Goal: Information Seeking & Learning: Learn about a topic

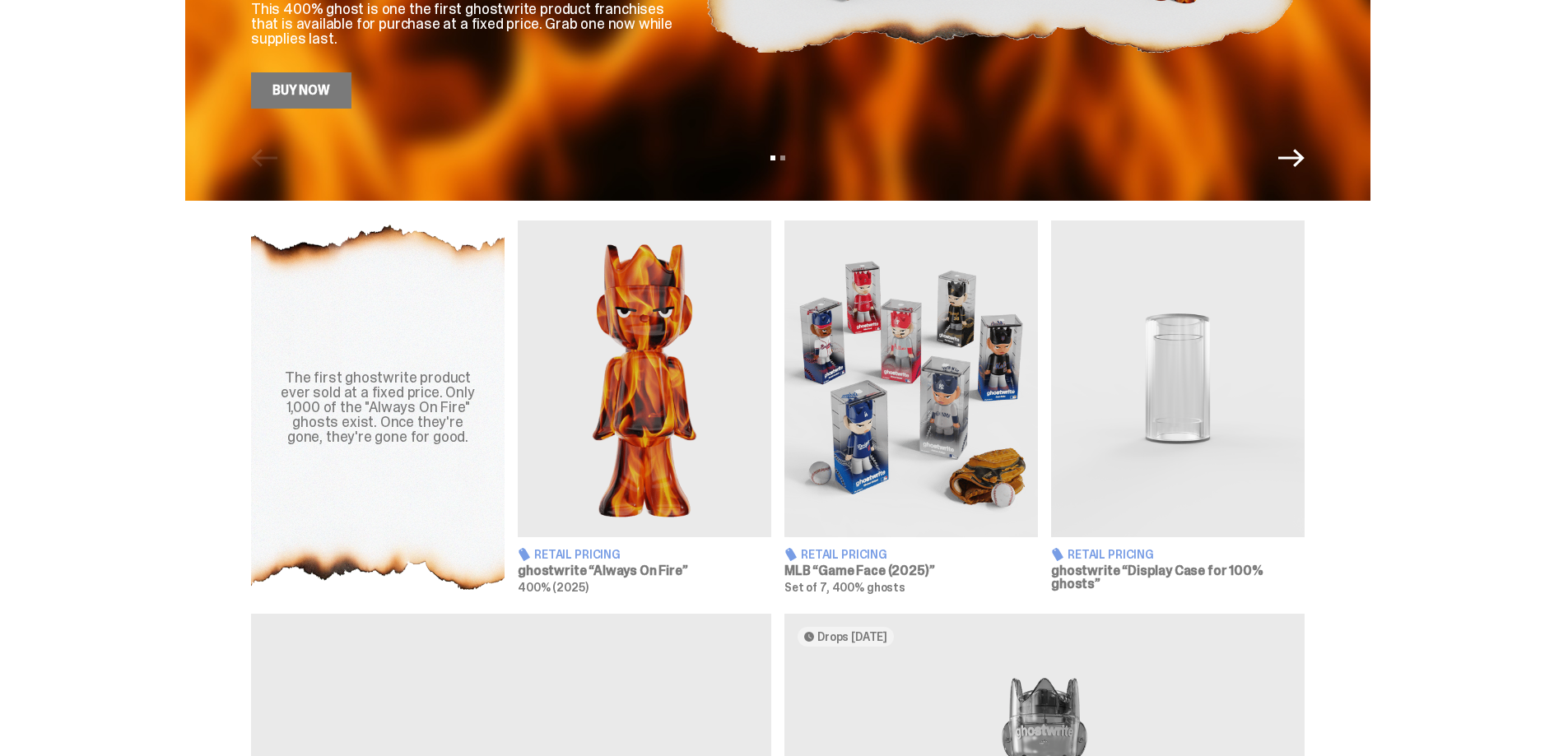
scroll to position [411, 0]
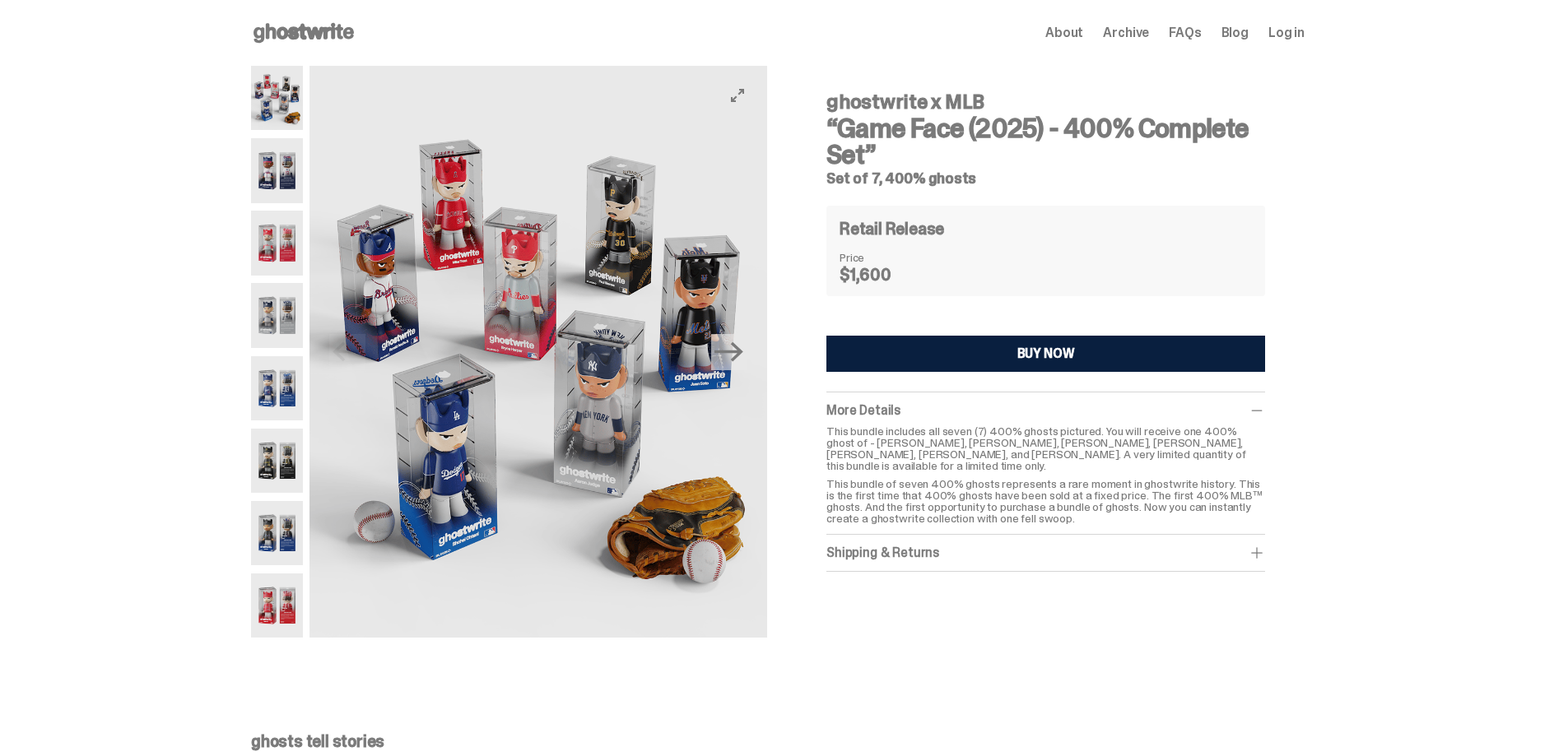
scroll to position [411, 0]
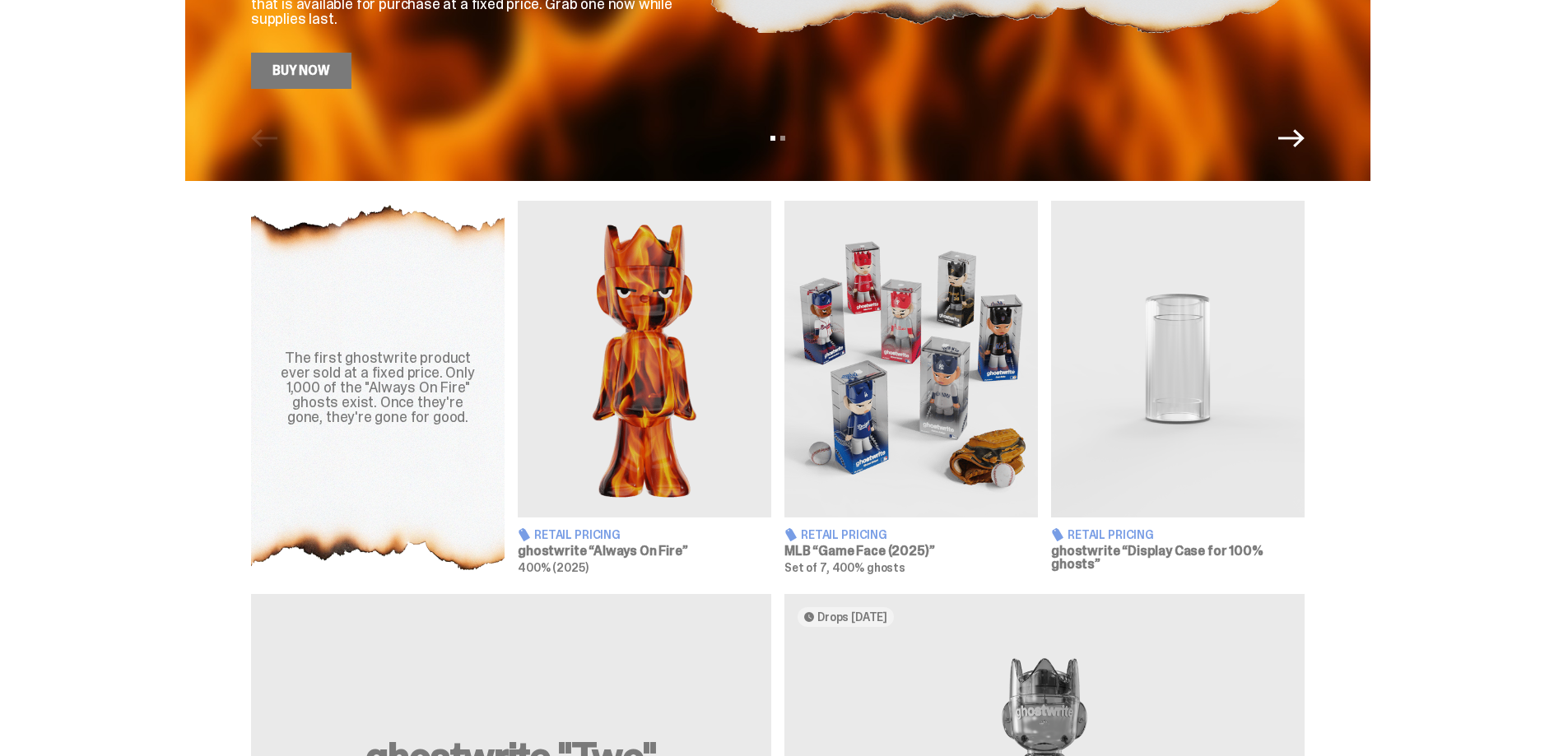
click at [637, 387] on img at bounding box center [644, 359] width 253 height 316
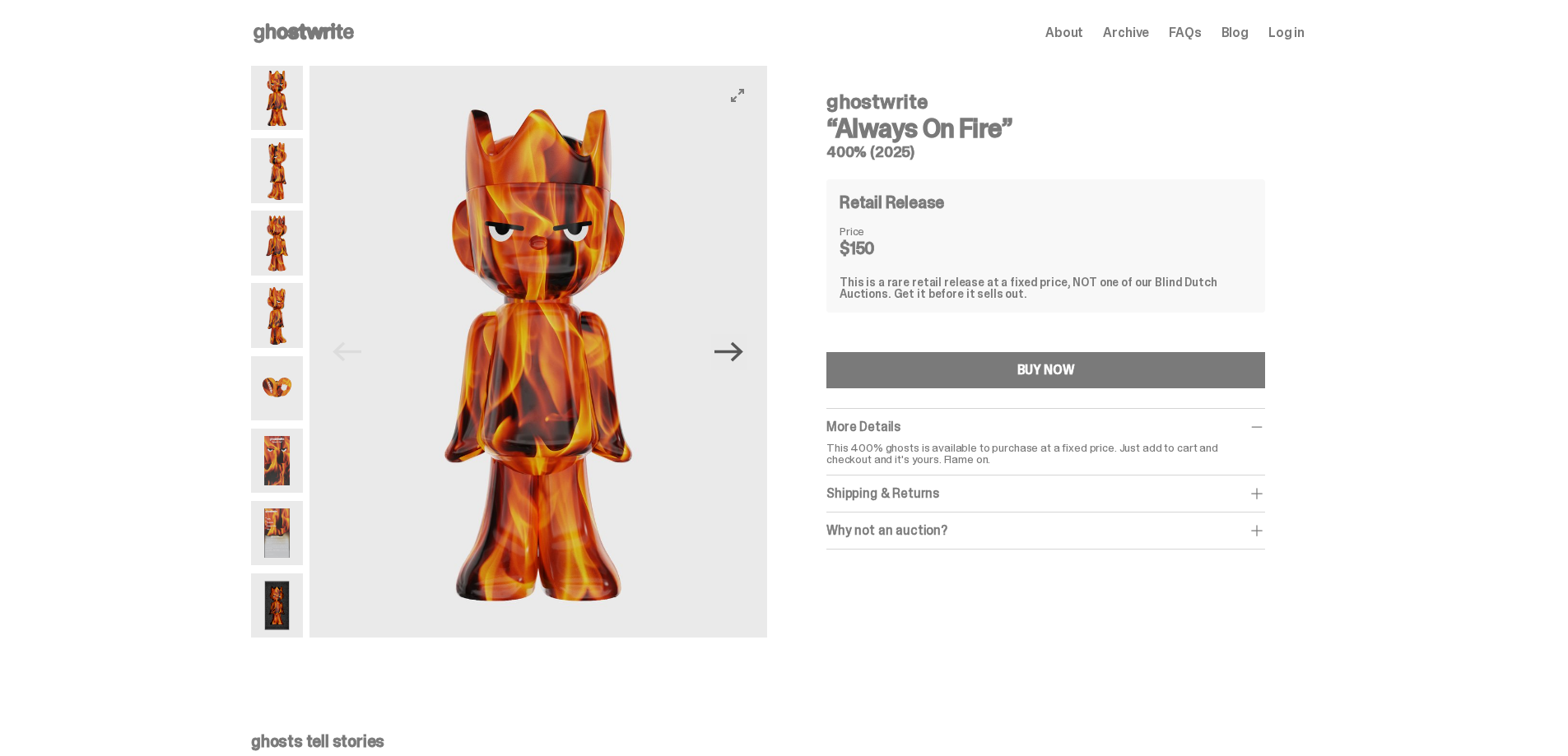
click at [740, 360] on icon "Next" at bounding box center [729, 352] width 29 height 20
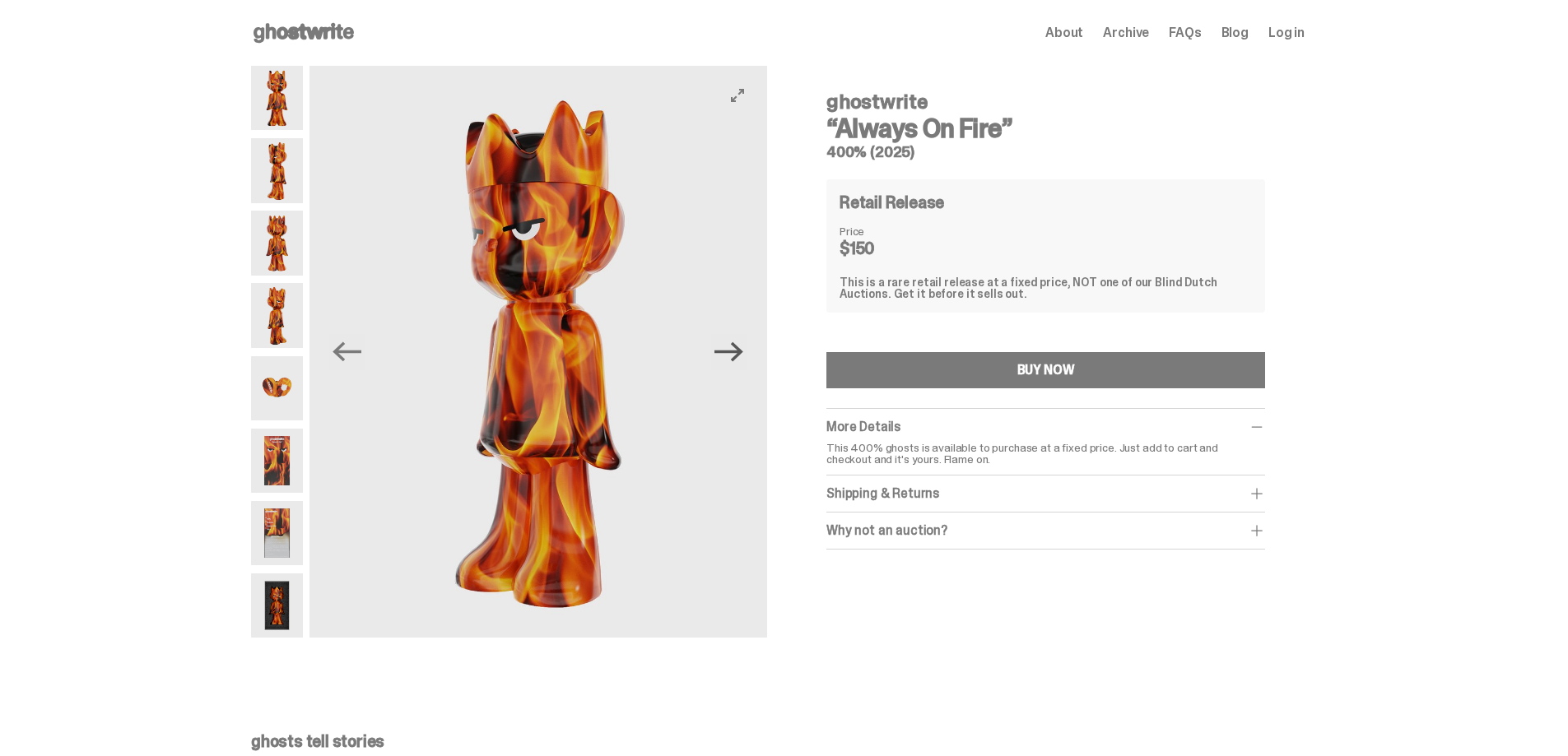
click at [740, 360] on icon "Next" at bounding box center [729, 352] width 29 height 20
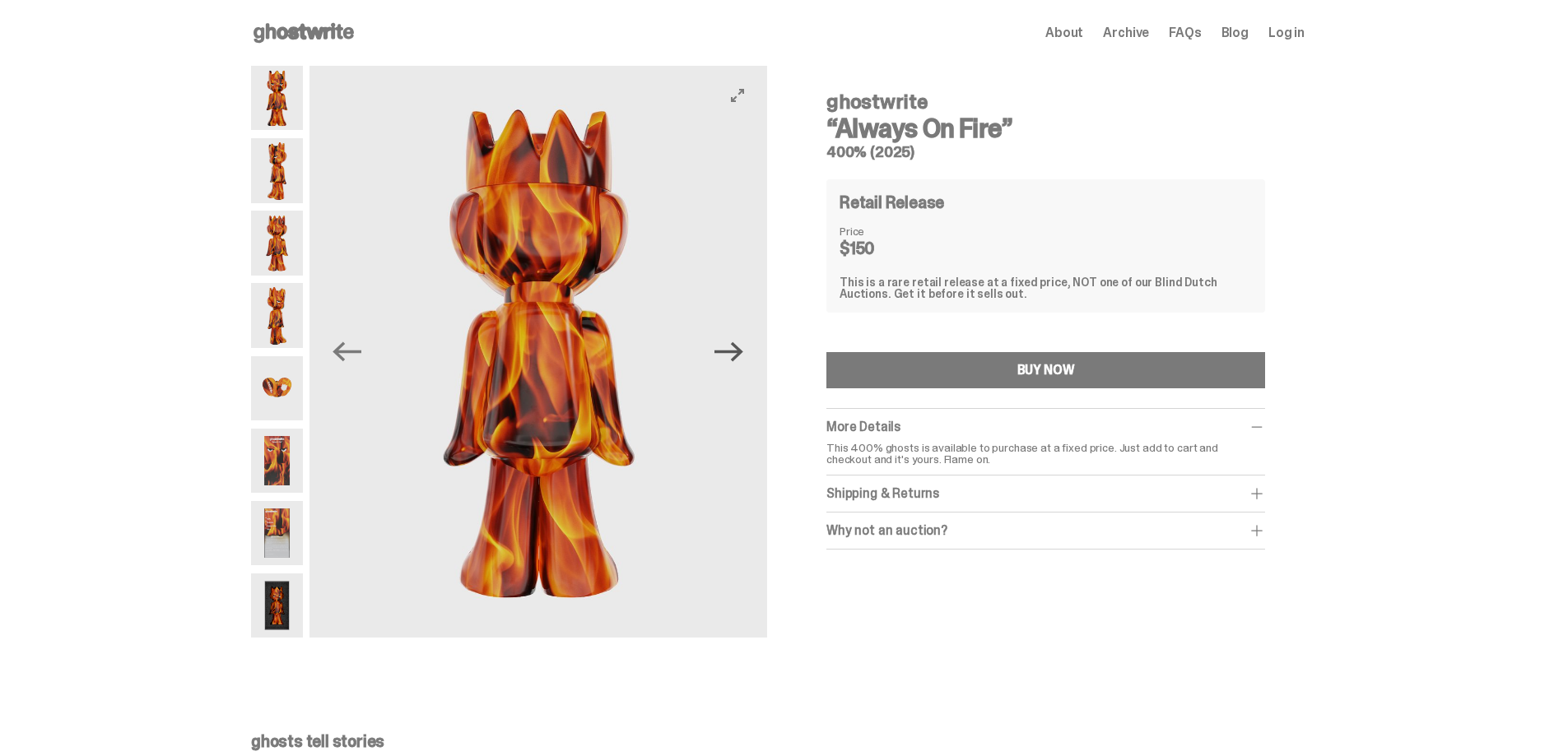
click at [740, 360] on icon "Next" at bounding box center [729, 352] width 29 height 20
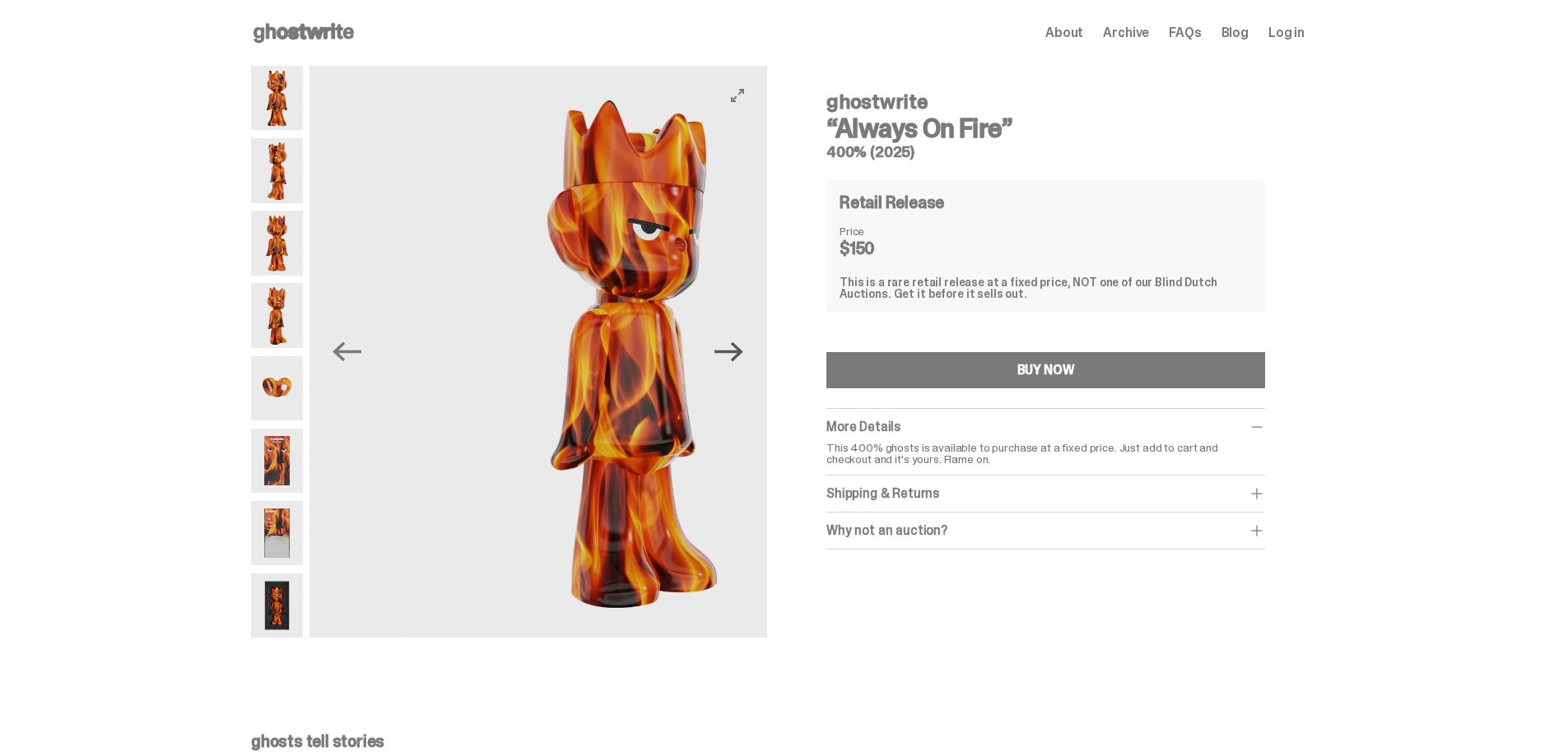
click at [740, 360] on icon "Next" at bounding box center [729, 352] width 29 height 20
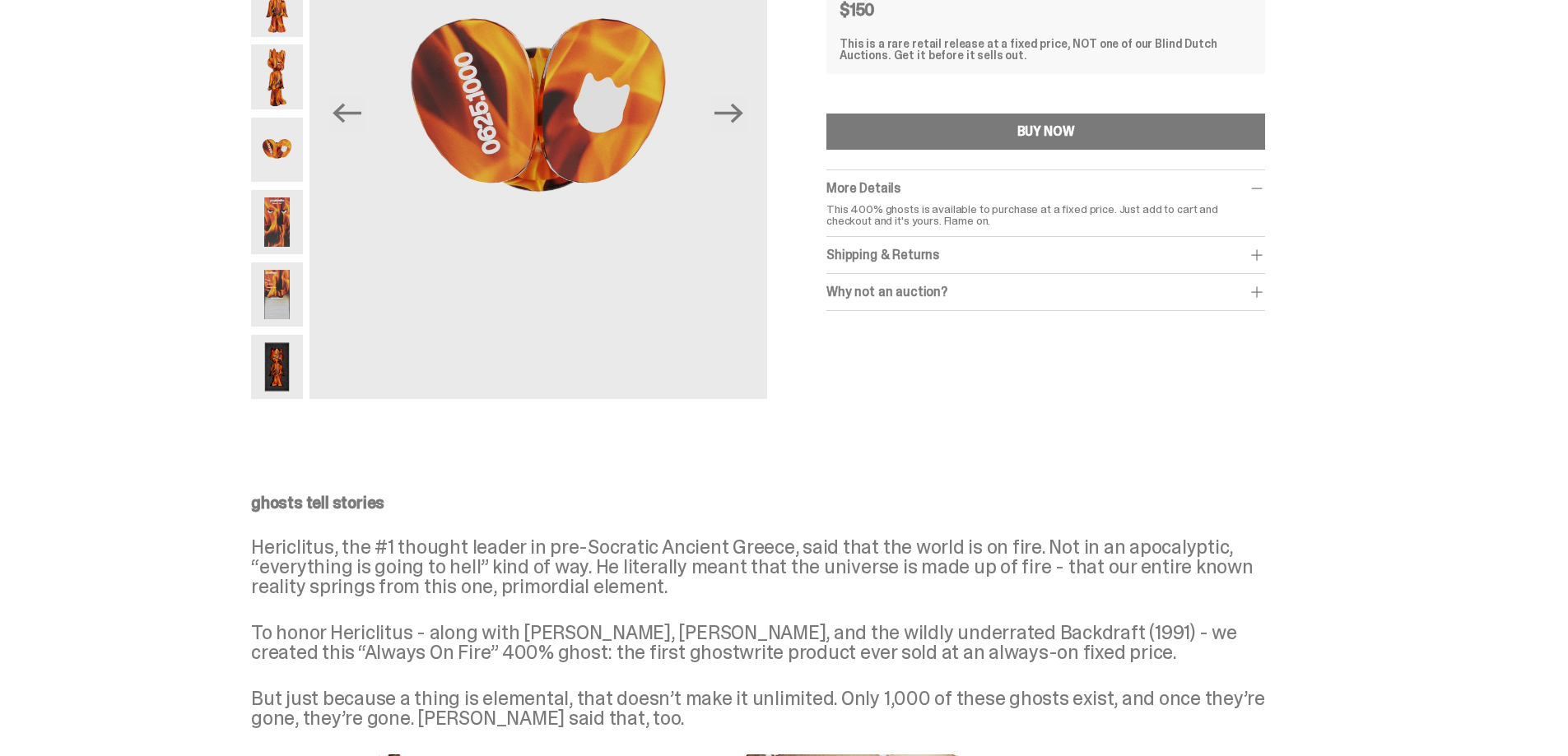
scroll to position [247, 0]
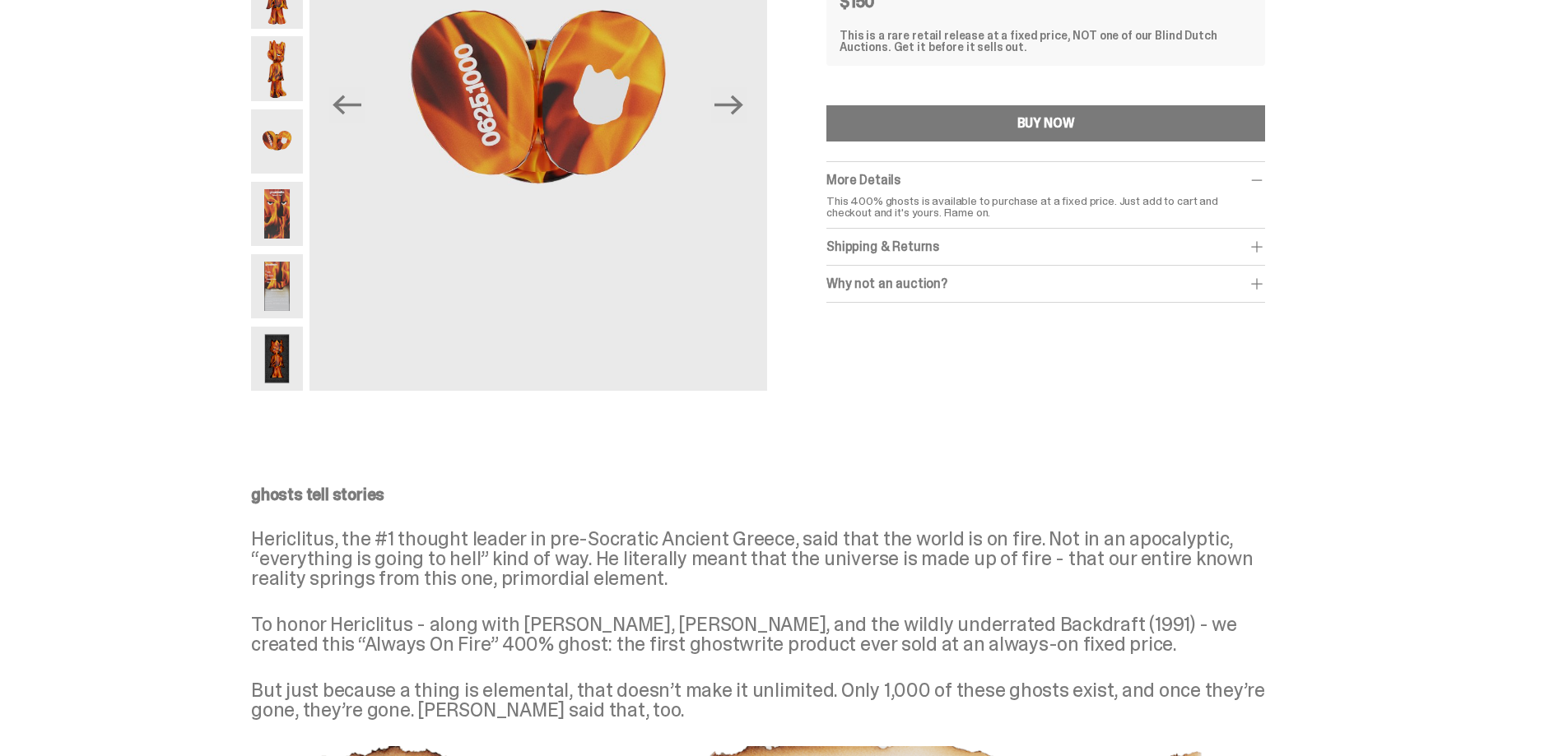
click at [281, 369] on img at bounding box center [277, 358] width 52 height 64
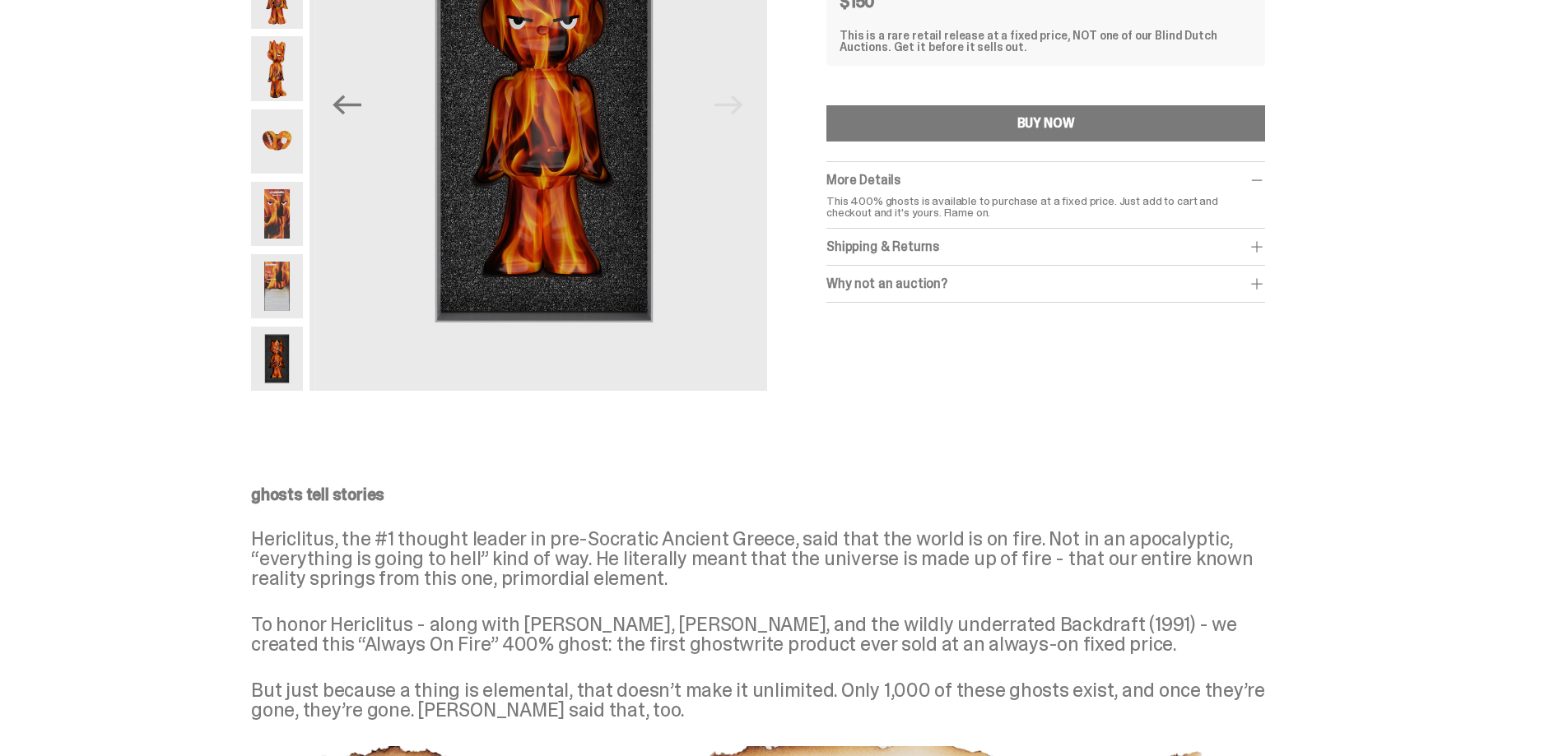
click at [282, 295] on img at bounding box center [277, 286] width 52 height 64
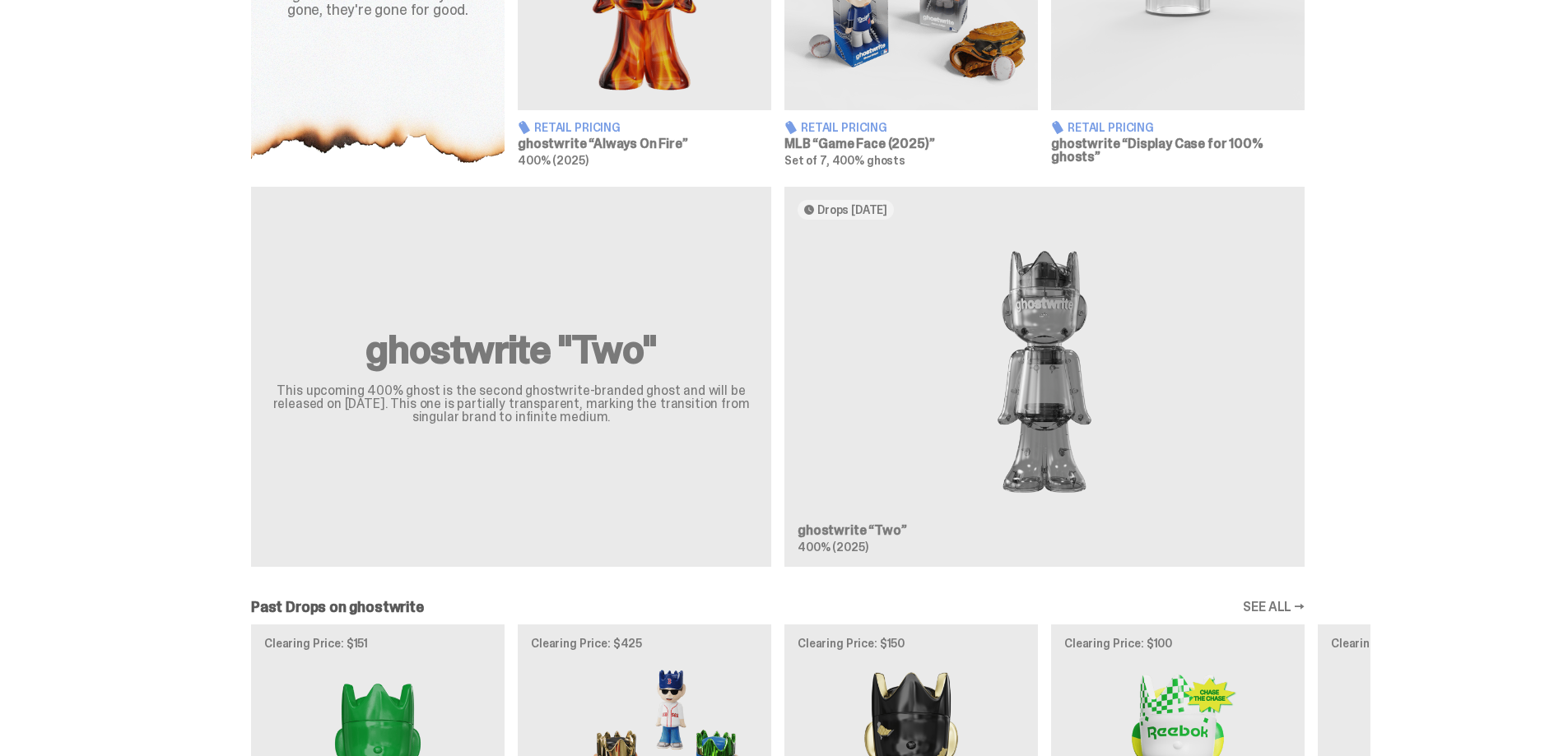
scroll to position [823, 0]
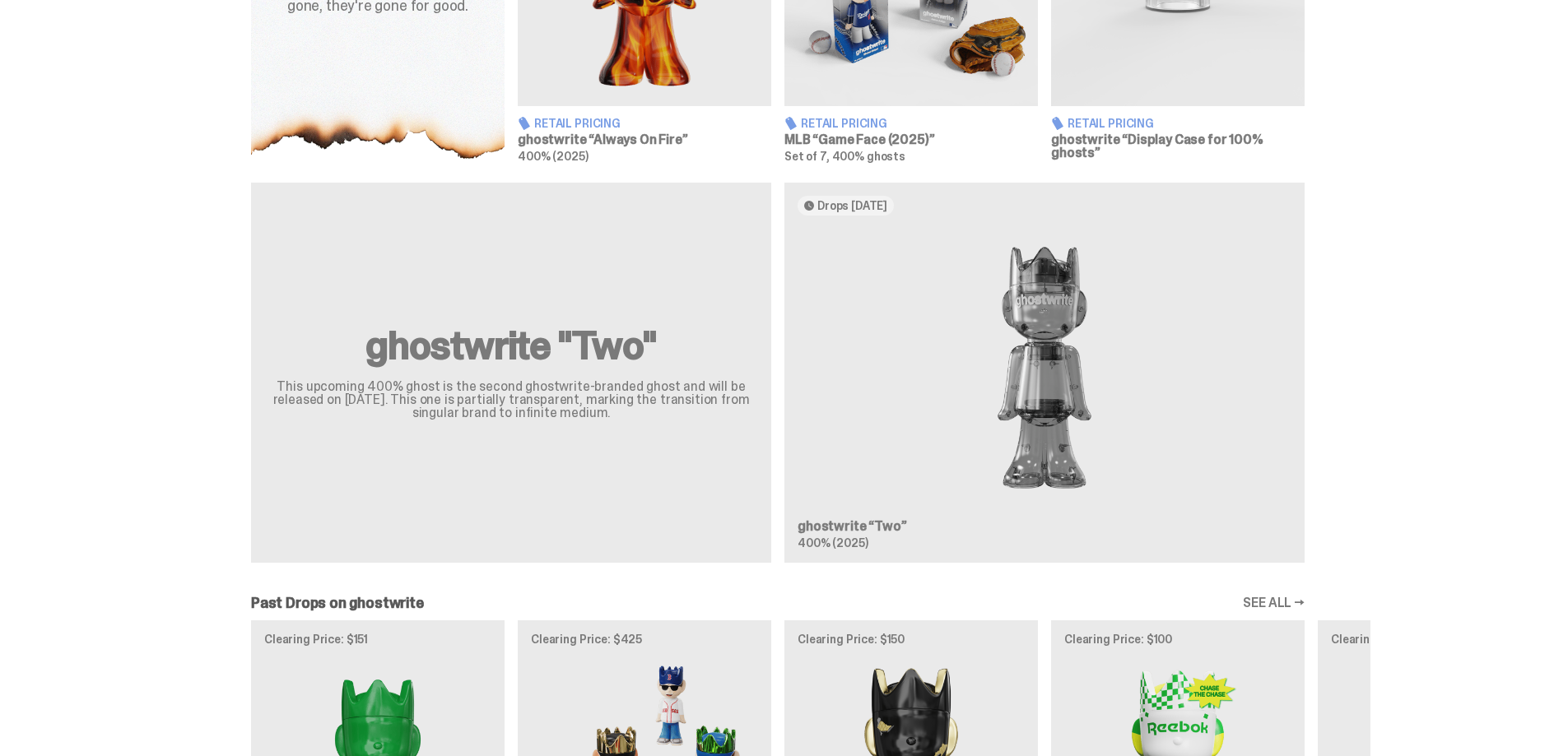
click at [1050, 373] on div "ghostwrite "Two" This upcoming 400% ghost is the second ghostwrite-branded ghos…" at bounding box center [777, 379] width 1185 height 393
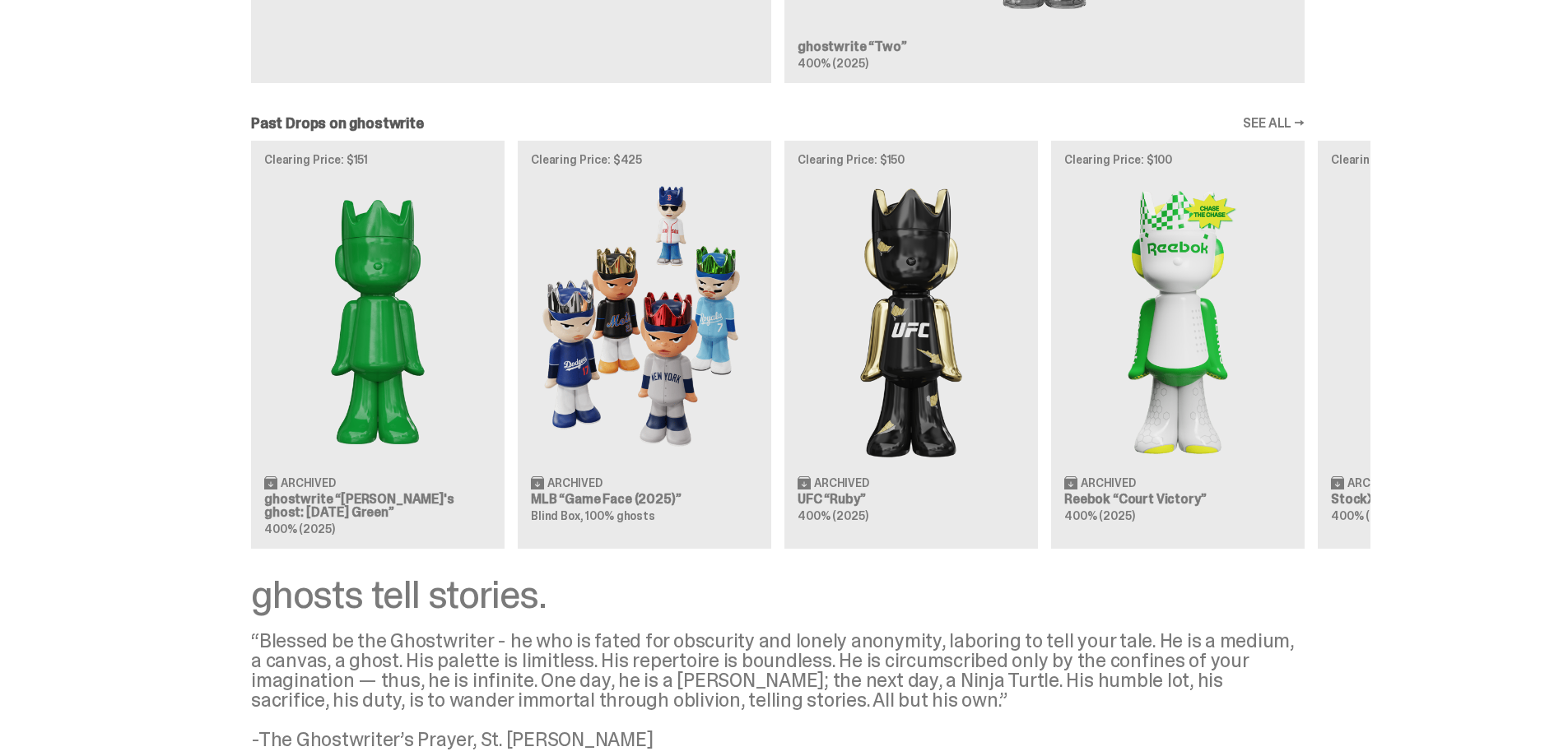
scroll to position [1316, 0]
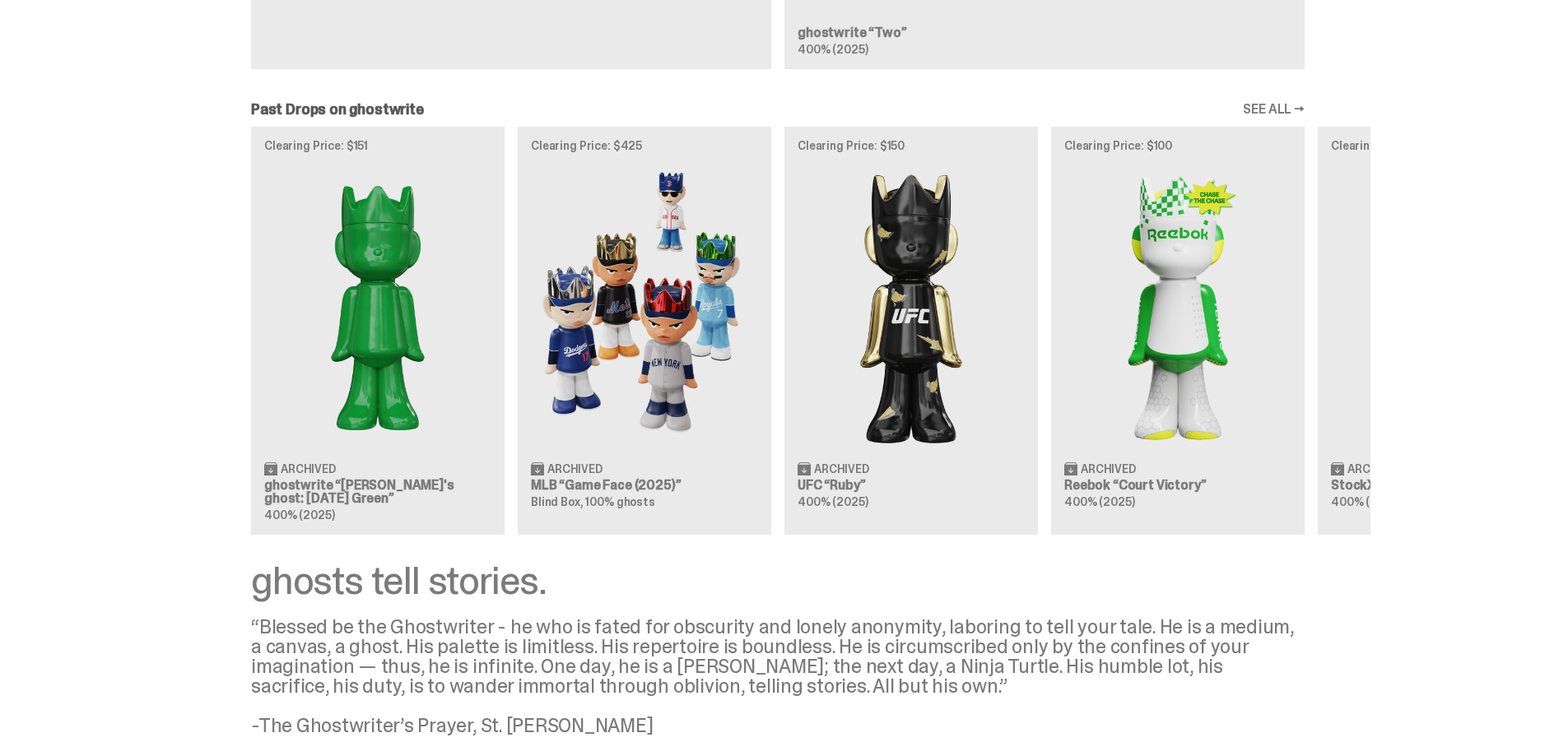
click at [600, 487] on div "Clearing Price: $151 Archived ghostwrite “[PERSON_NAME]'s ghost: [DATE] Green” …" at bounding box center [777, 331] width 1185 height 408
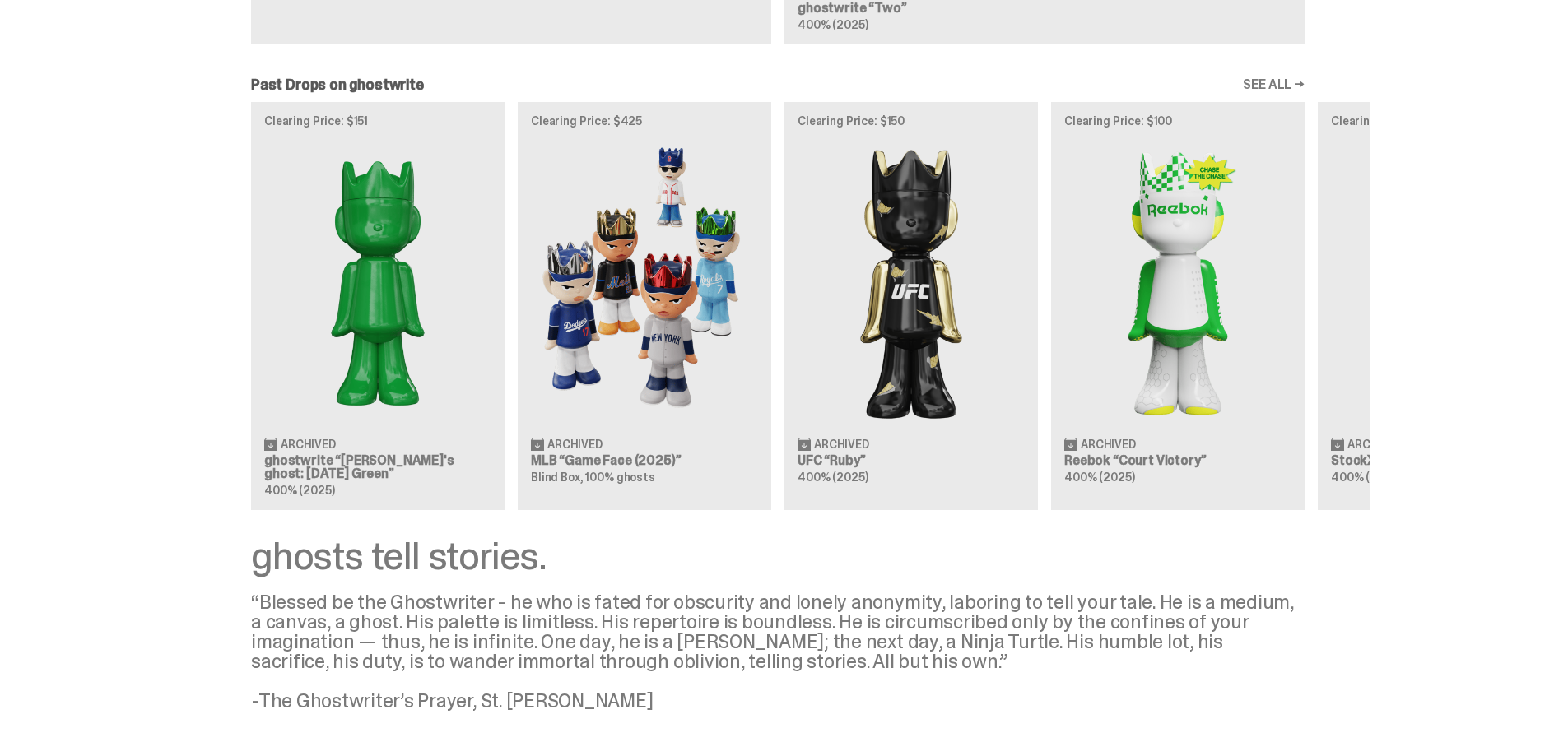
scroll to position [1316, 0]
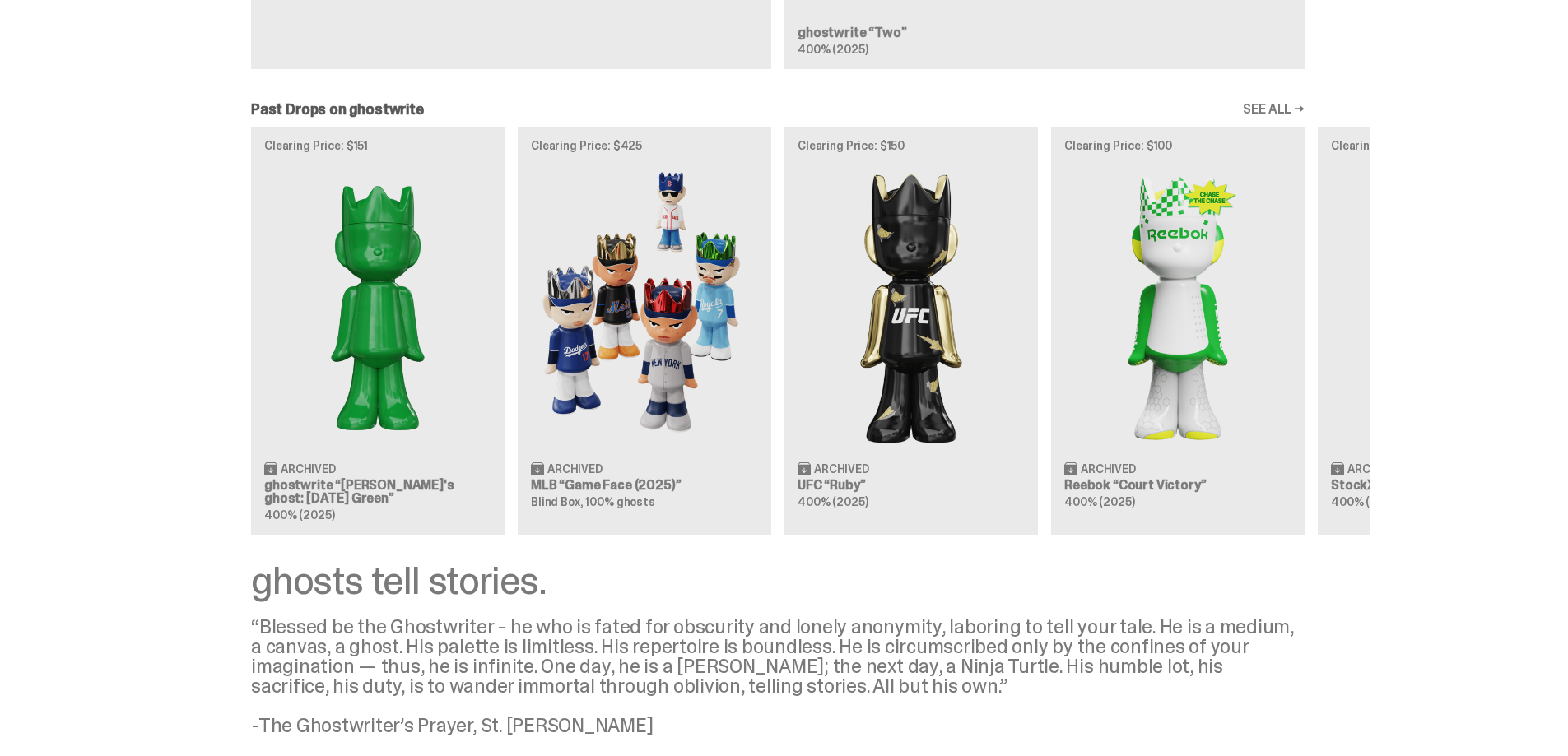
click at [1288, 116] on link "SEE ALL →" at bounding box center [1273, 109] width 61 height 14
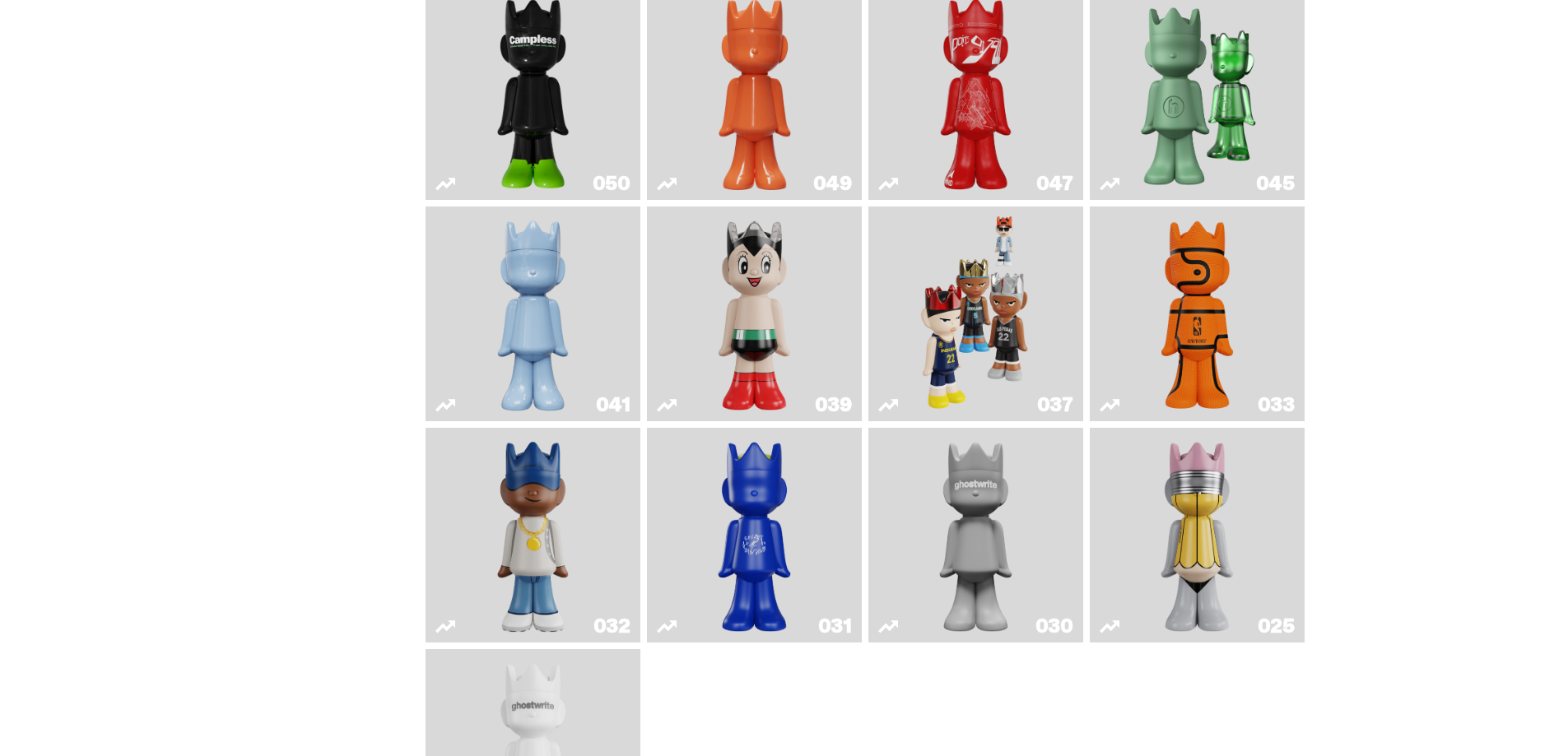
scroll to position [411, 0]
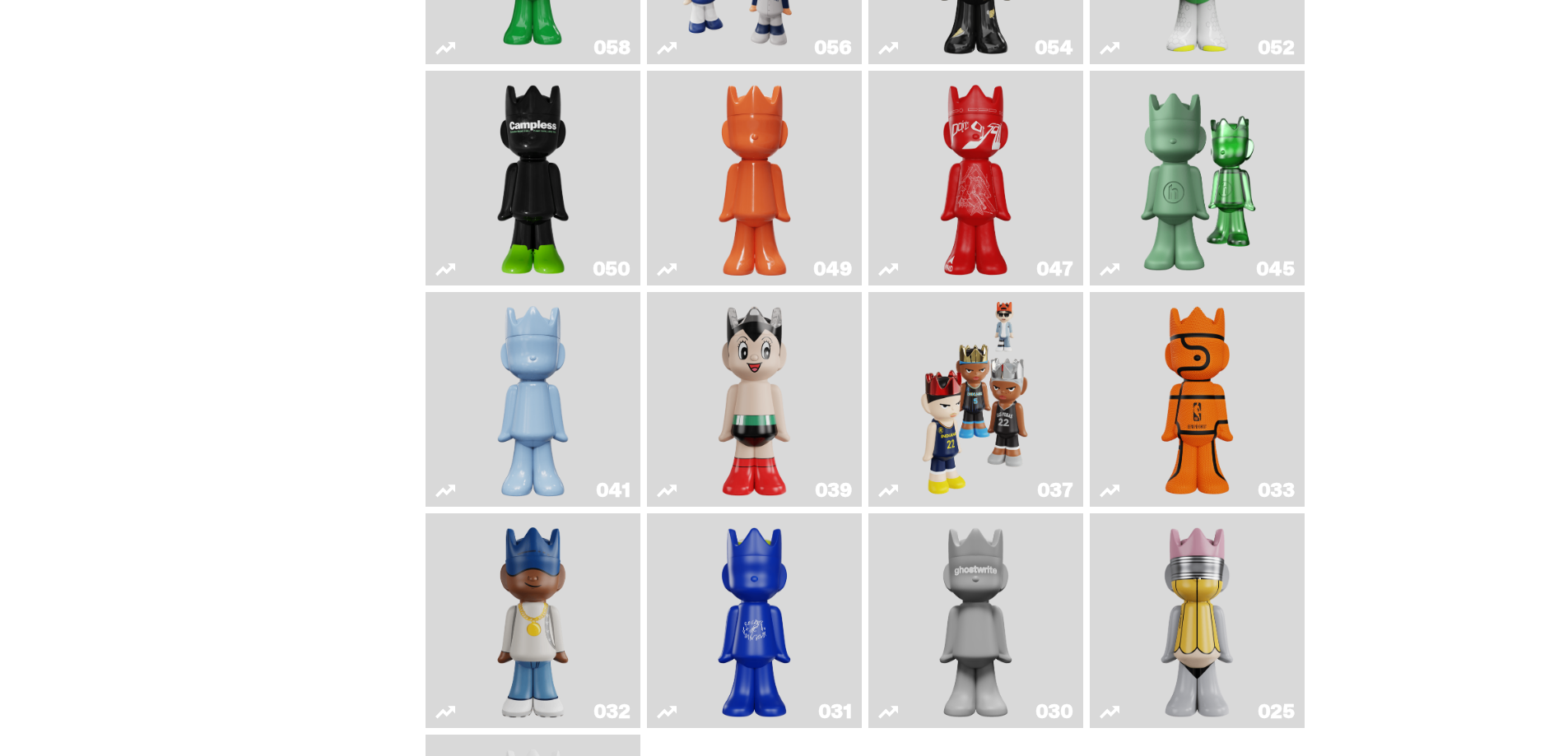
scroll to position [320, 0]
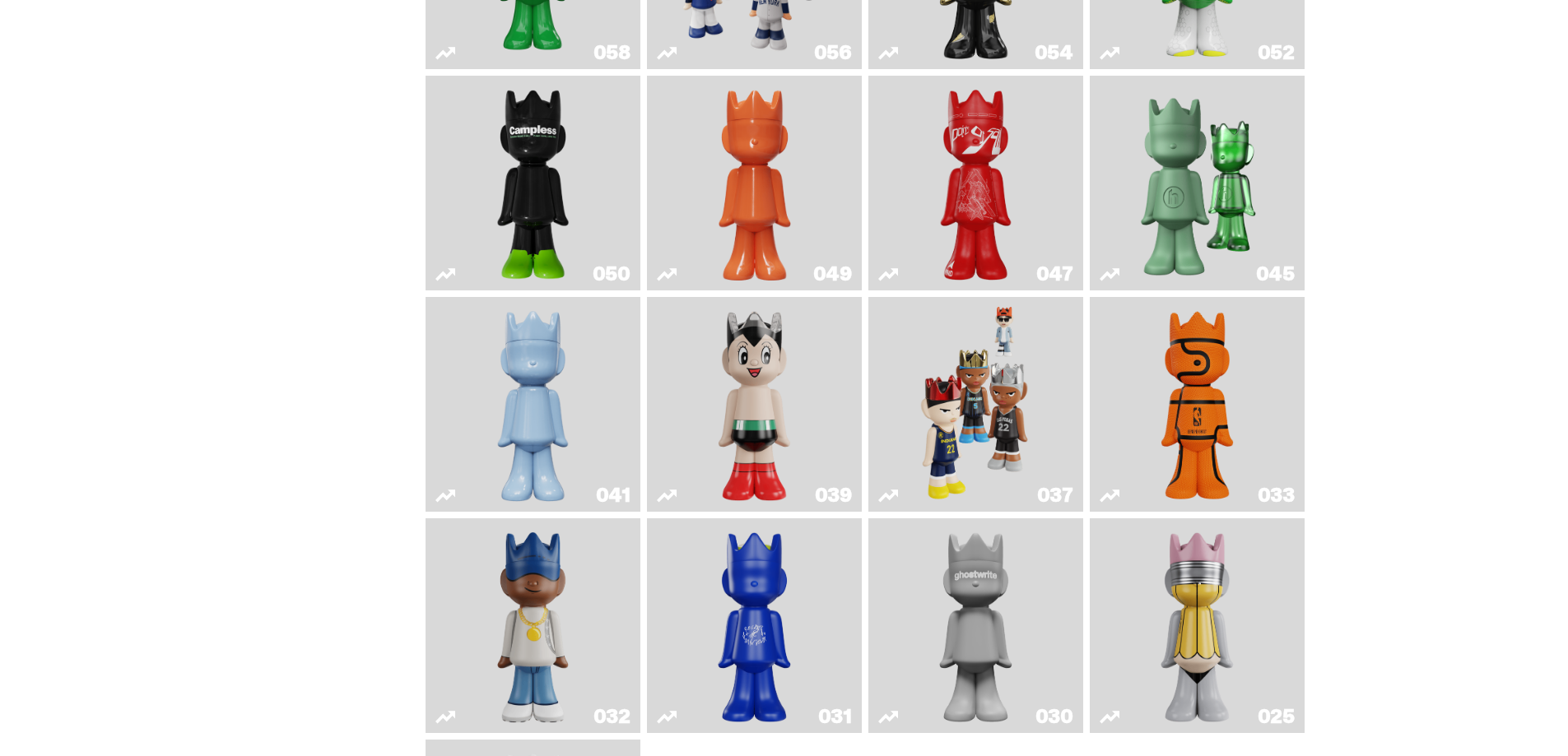
click at [1002, 414] on img "Game Face (2024)" at bounding box center [976, 405] width 114 height 202
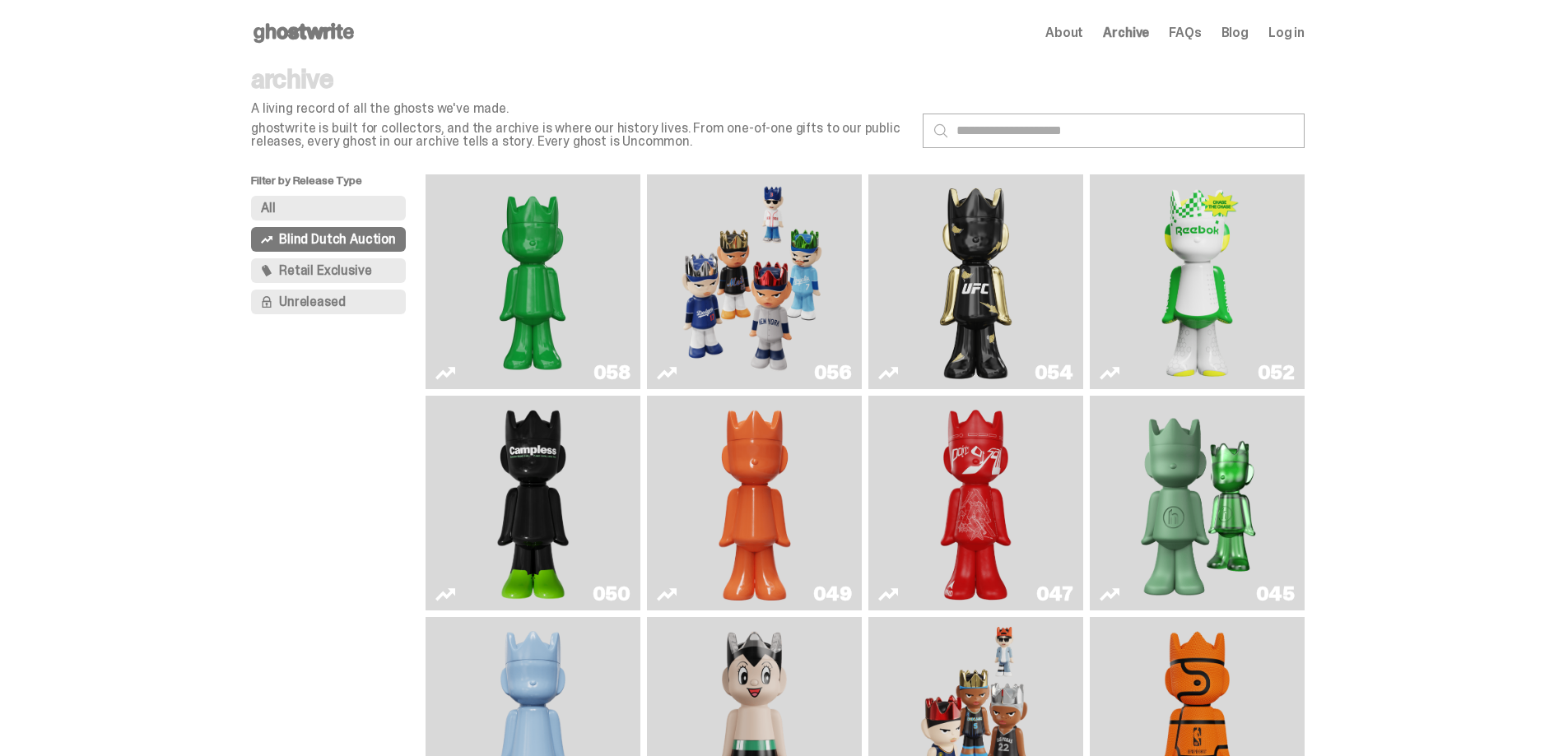
click at [301, 23] on icon at bounding box center [303, 32] width 105 height 26
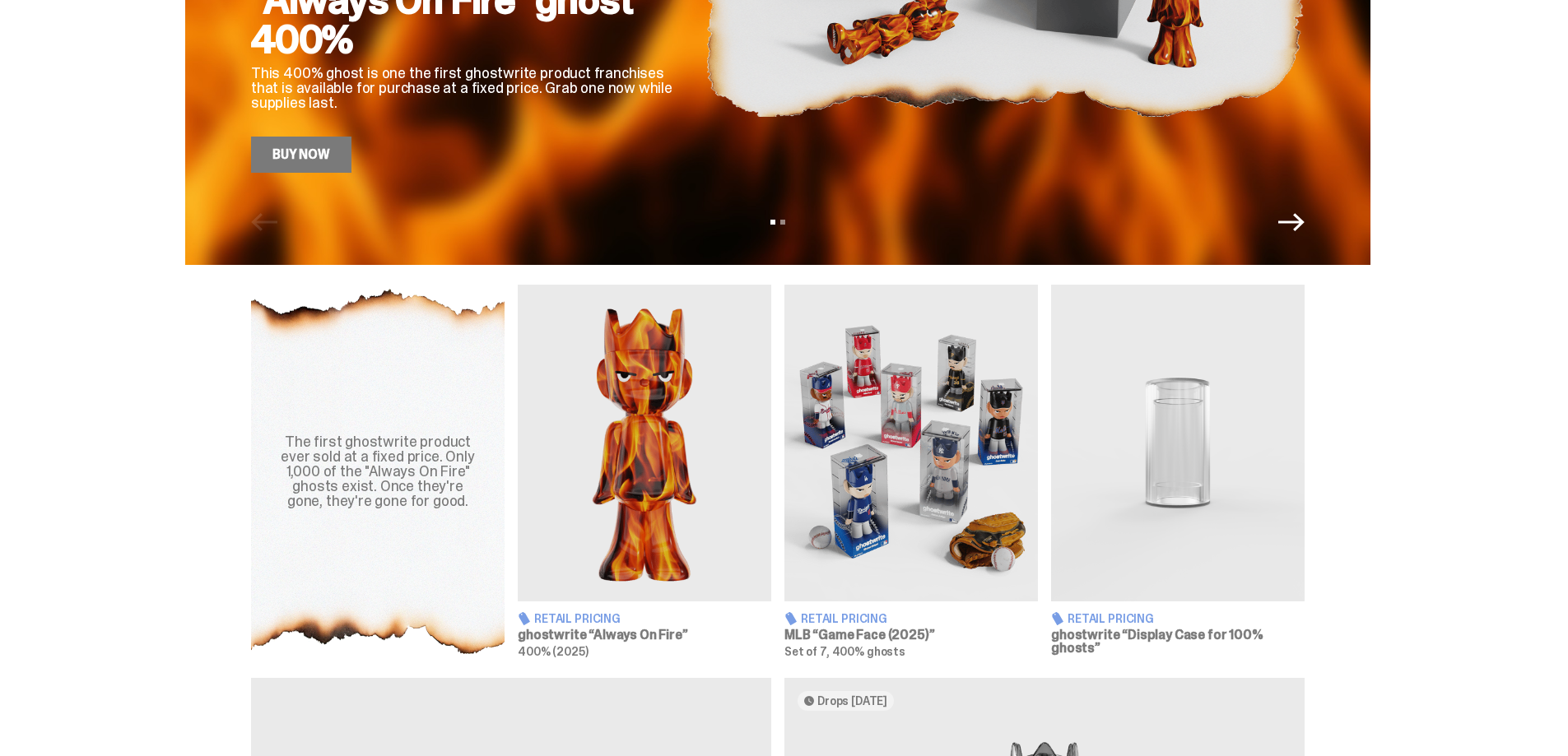
scroll to position [329, 0]
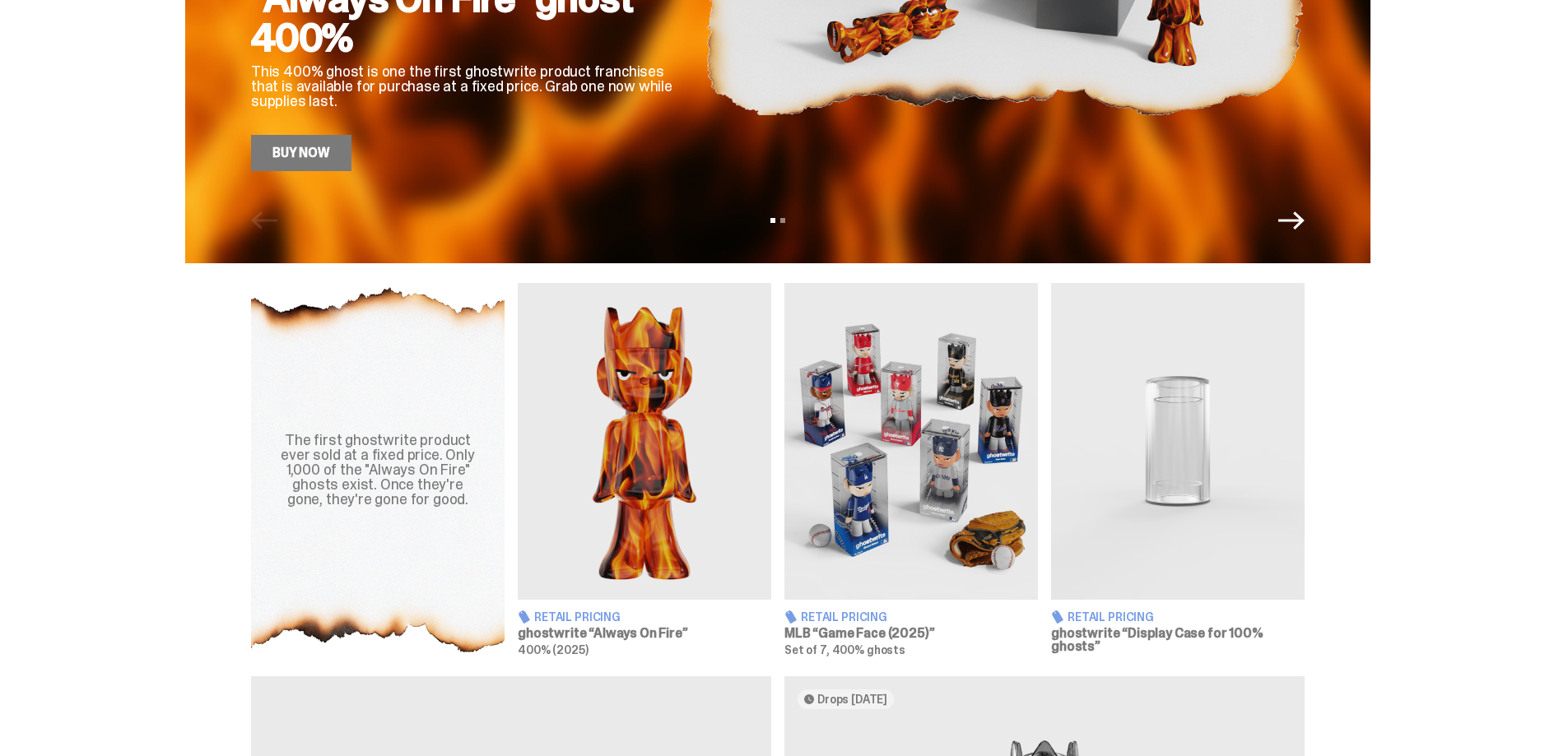
click at [1200, 464] on img at bounding box center [1178, 441] width 253 height 316
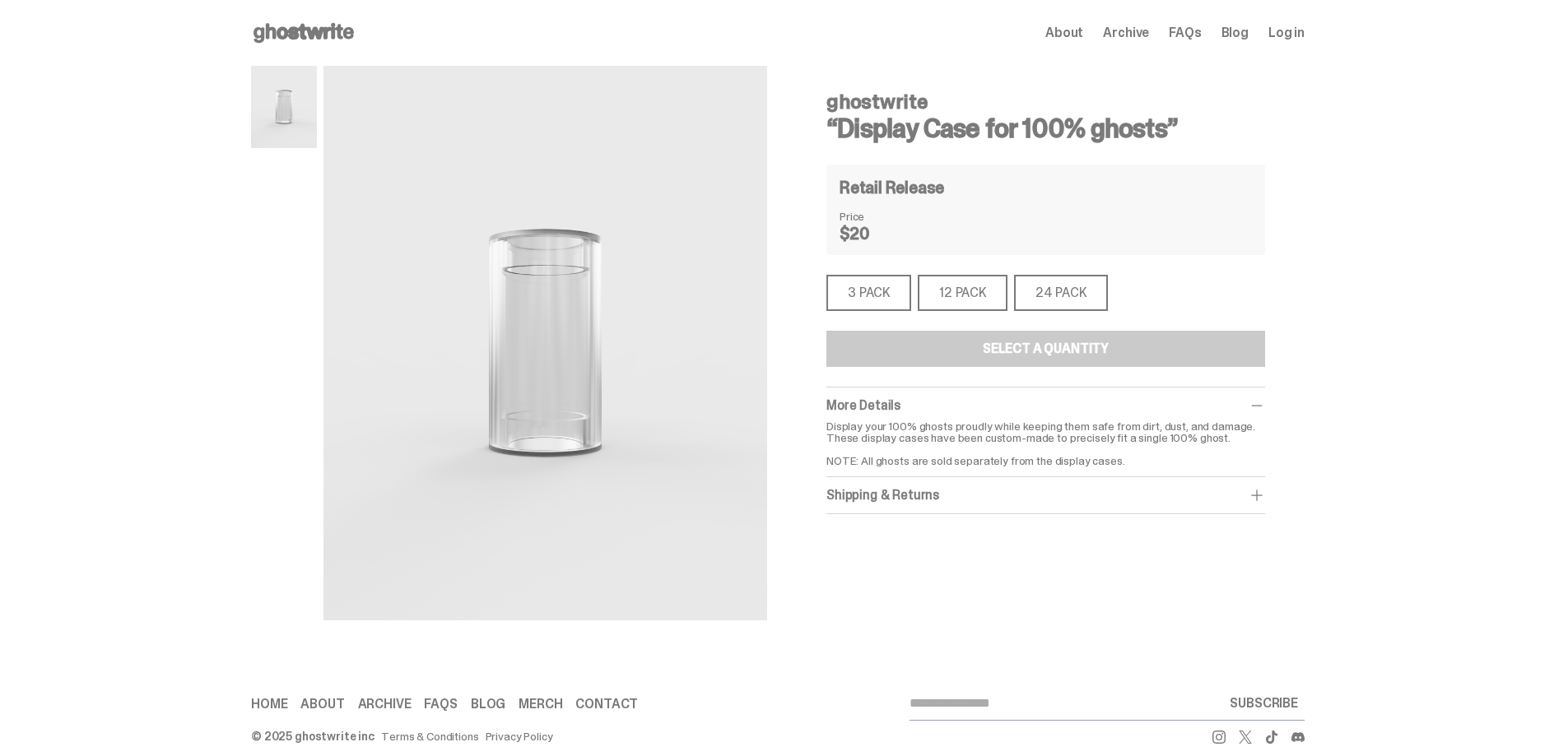
click at [966, 297] on div "12 PACK" at bounding box center [962, 293] width 89 height 36
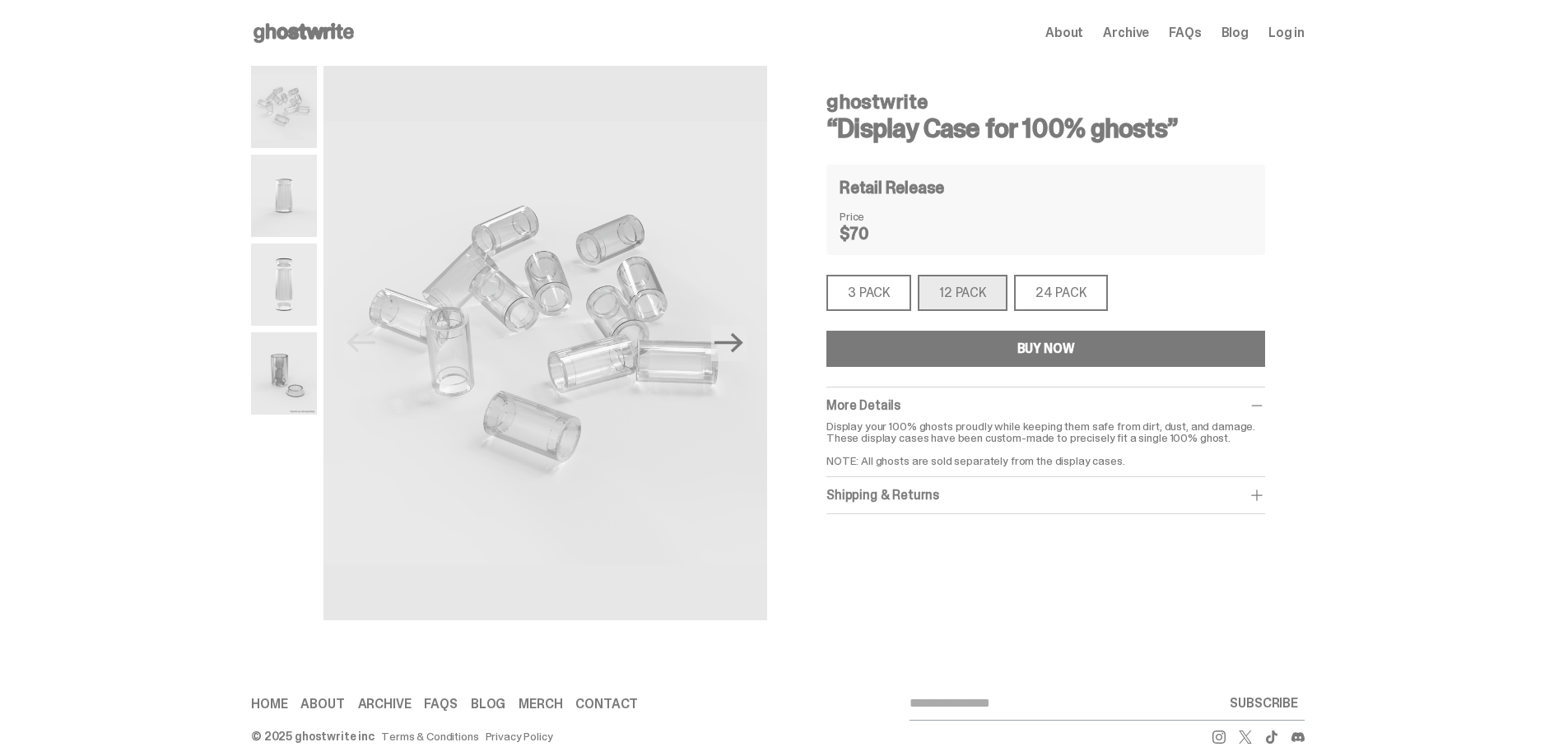
click at [872, 287] on div "3 PACK" at bounding box center [868, 293] width 85 height 36
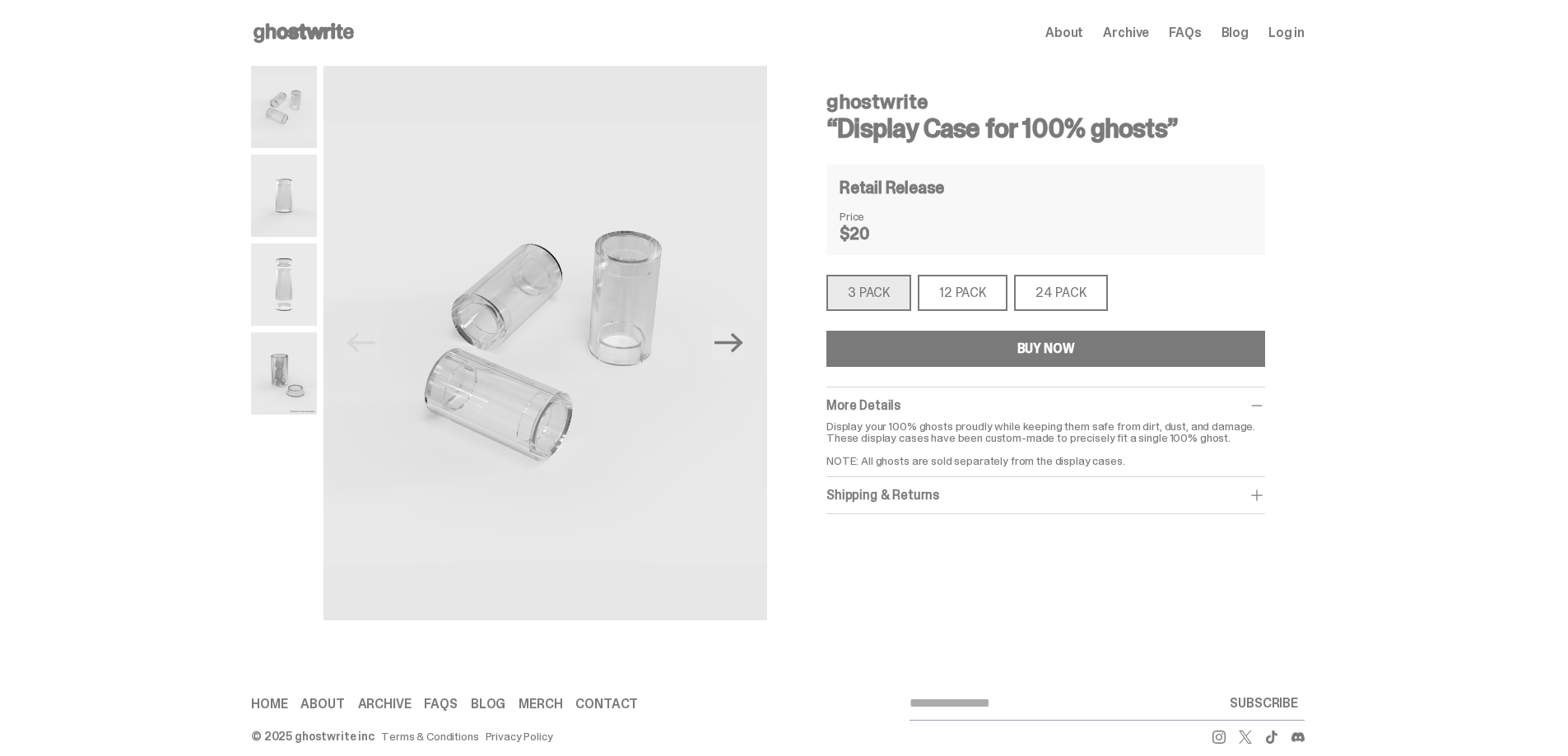
click at [977, 286] on div "12 PACK" at bounding box center [962, 293] width 89 height 36
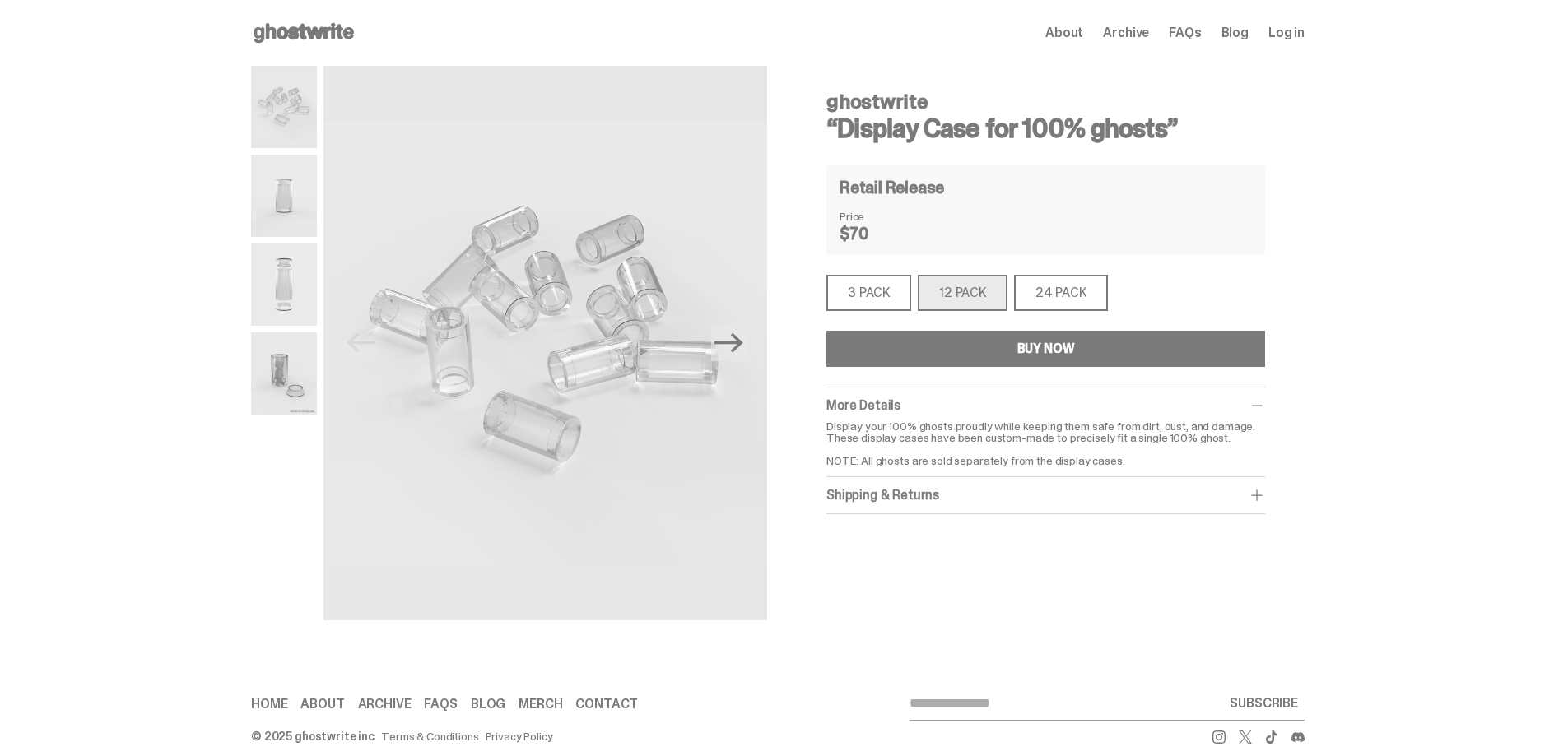
click at [1070, 302] on div "24 PACK" at bounding box center [1060, 293] width 94 height 36
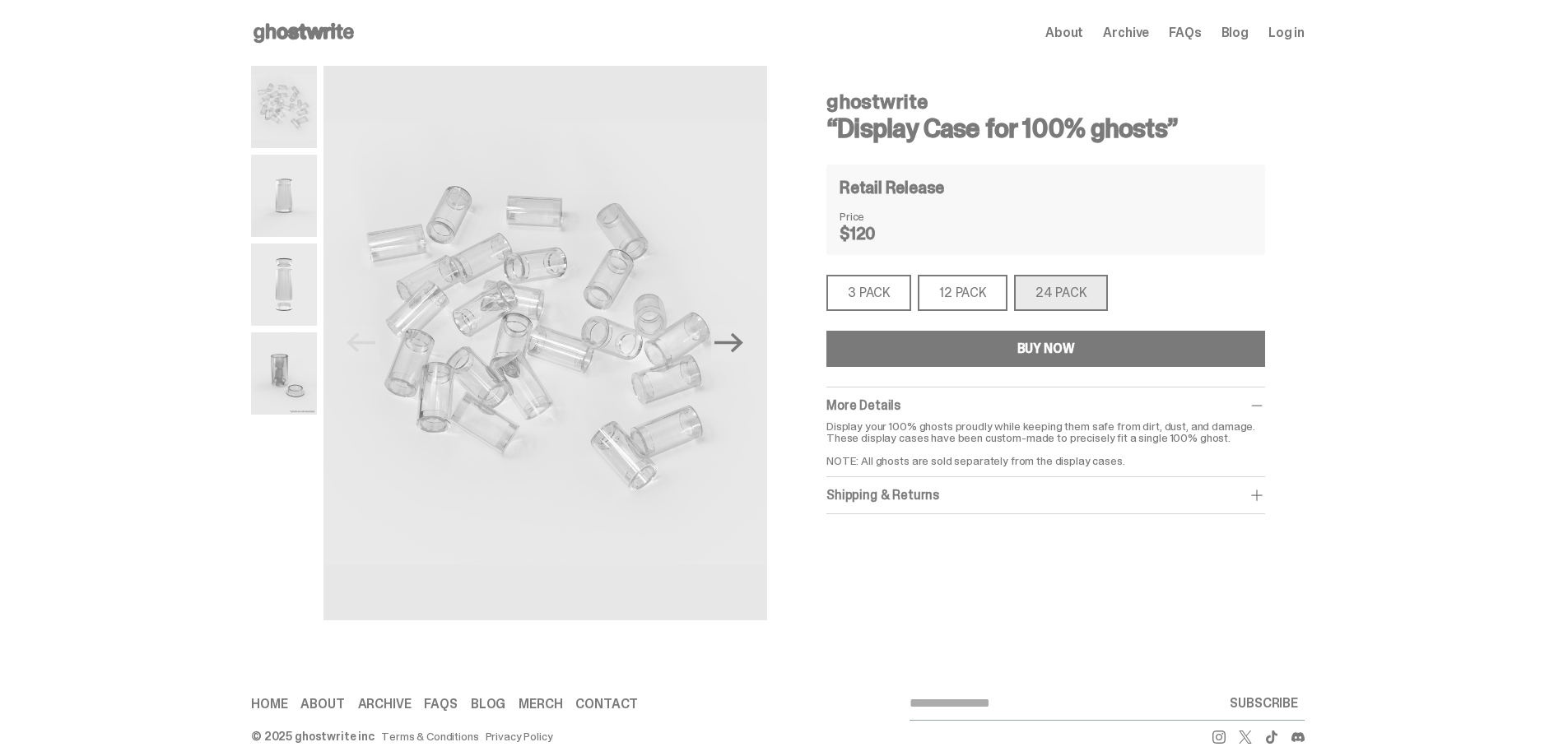
click at [280, 214] on img at bounding box center [283, 196] width 66 height 82
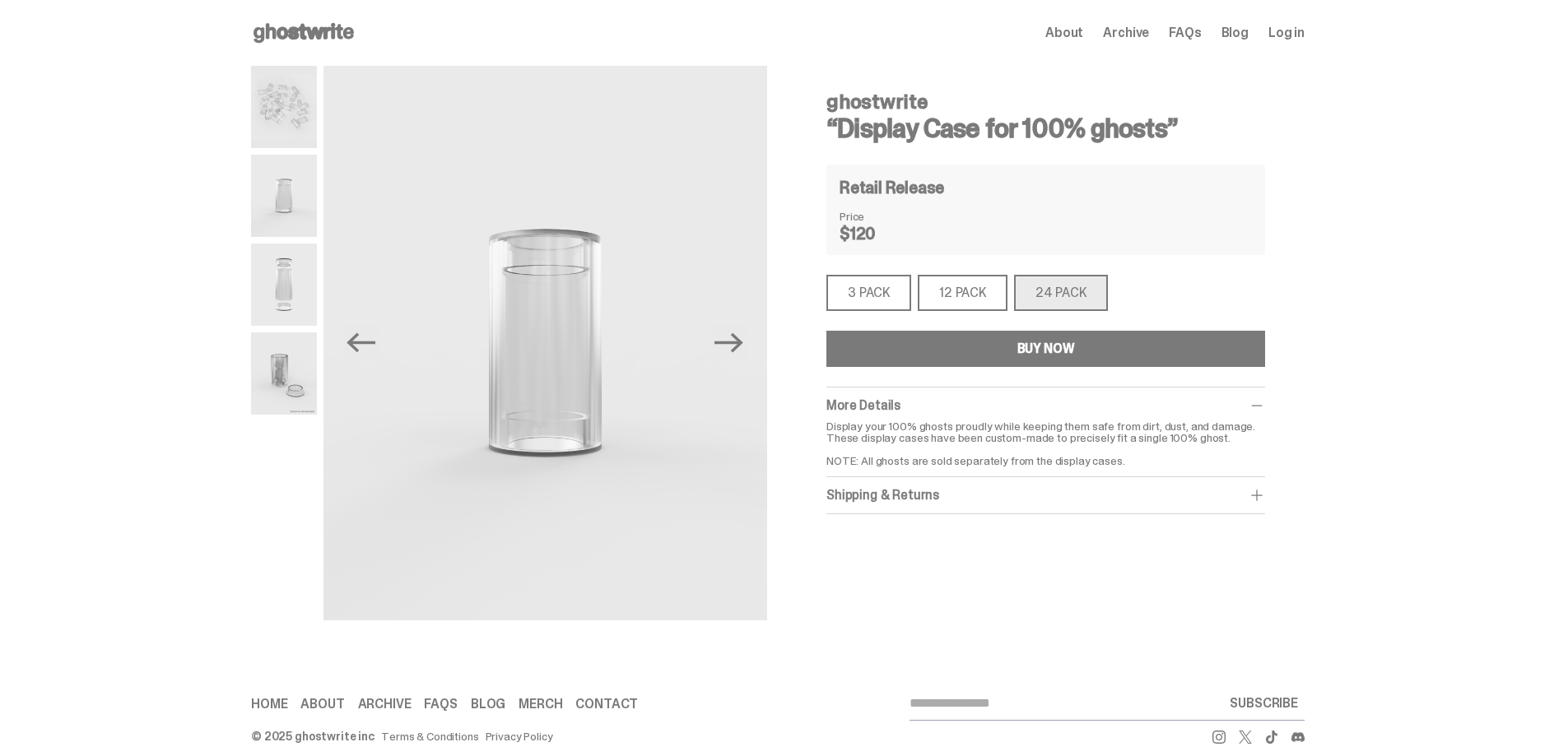
click at [278, 266] on img at bounding box center [283, 284] width 66 height 82
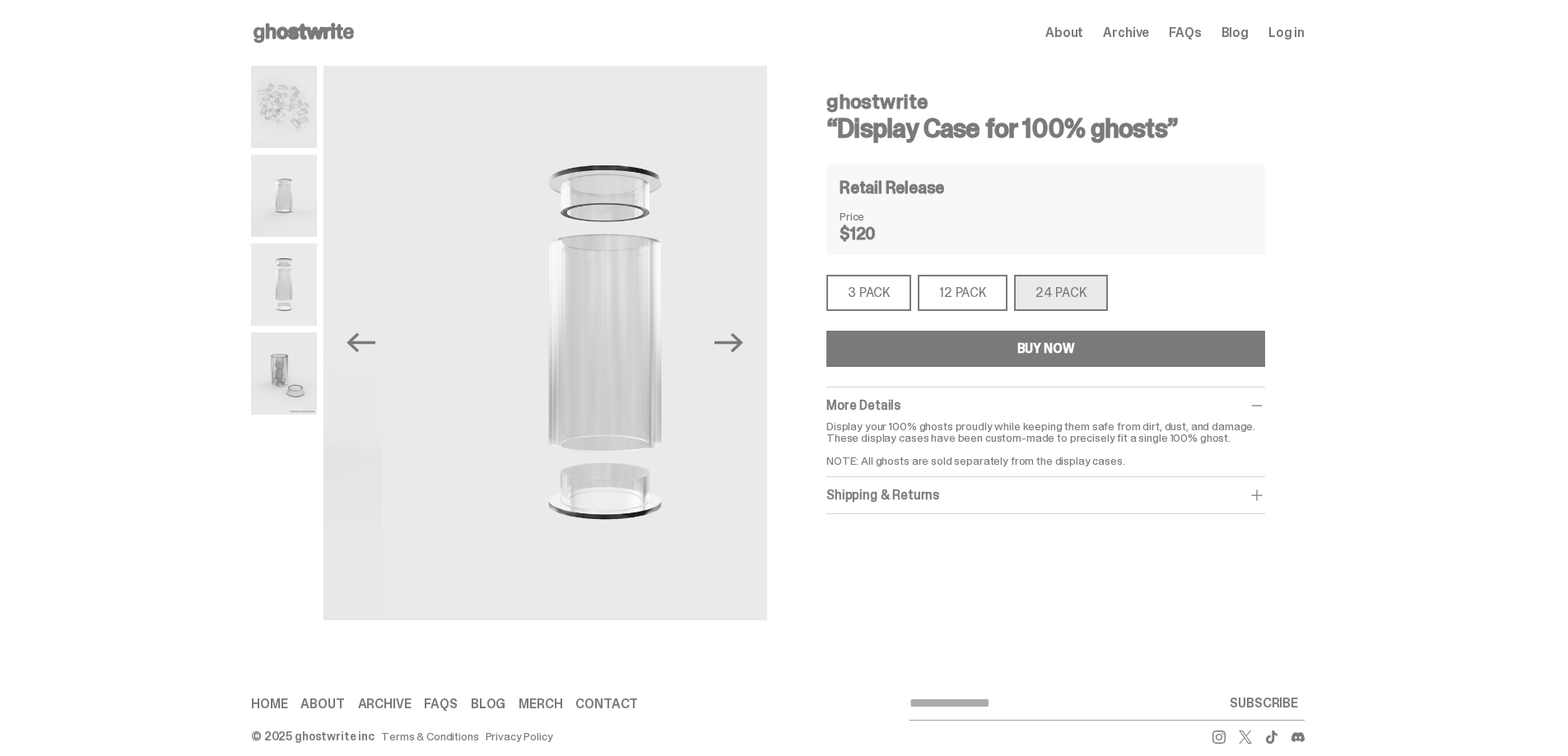
click at [285, 347] on img at bounding box center [283, 373] width 66 height 82
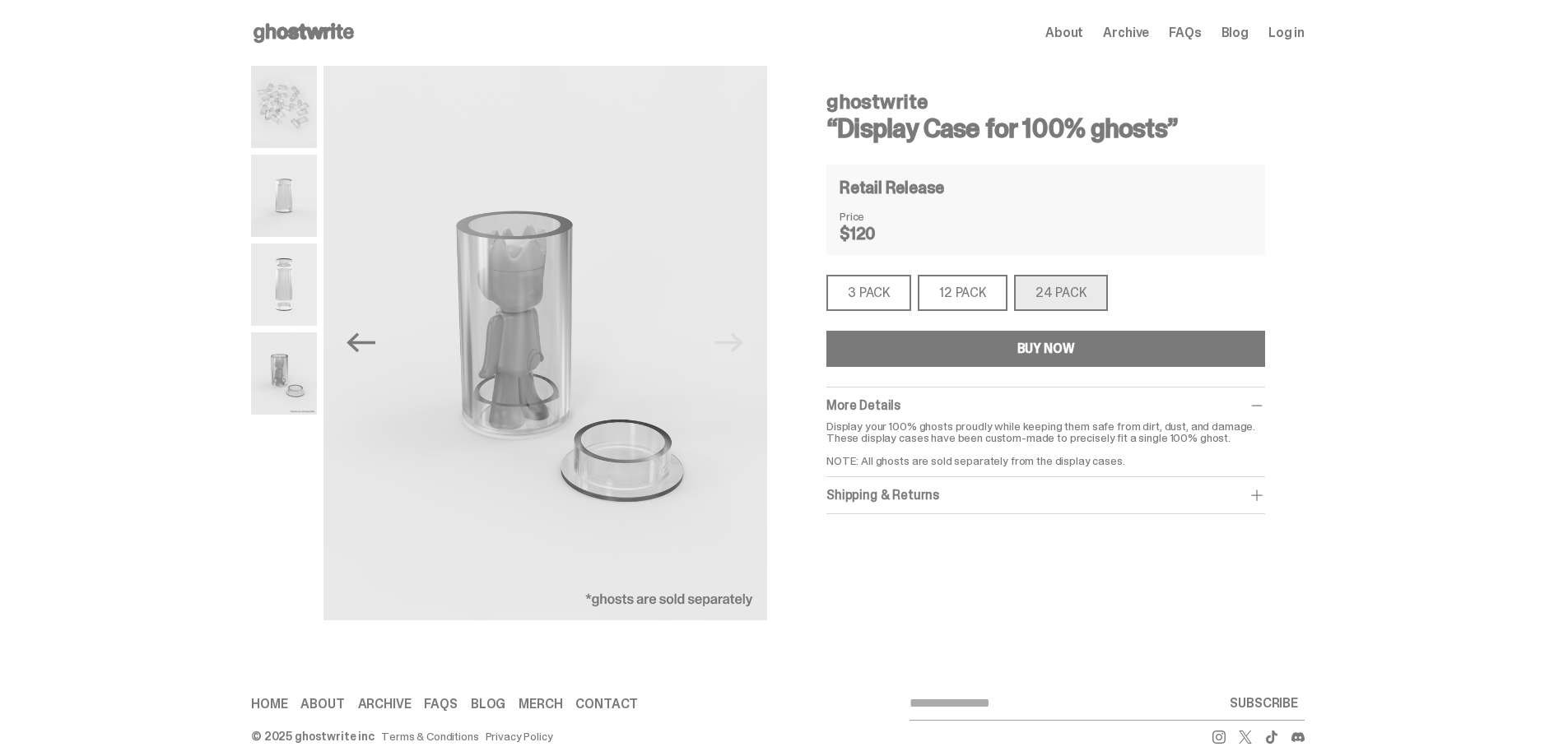
click at [967, 301] on div "12 PACK" at bounding box center [962, 293] width 89 height 36
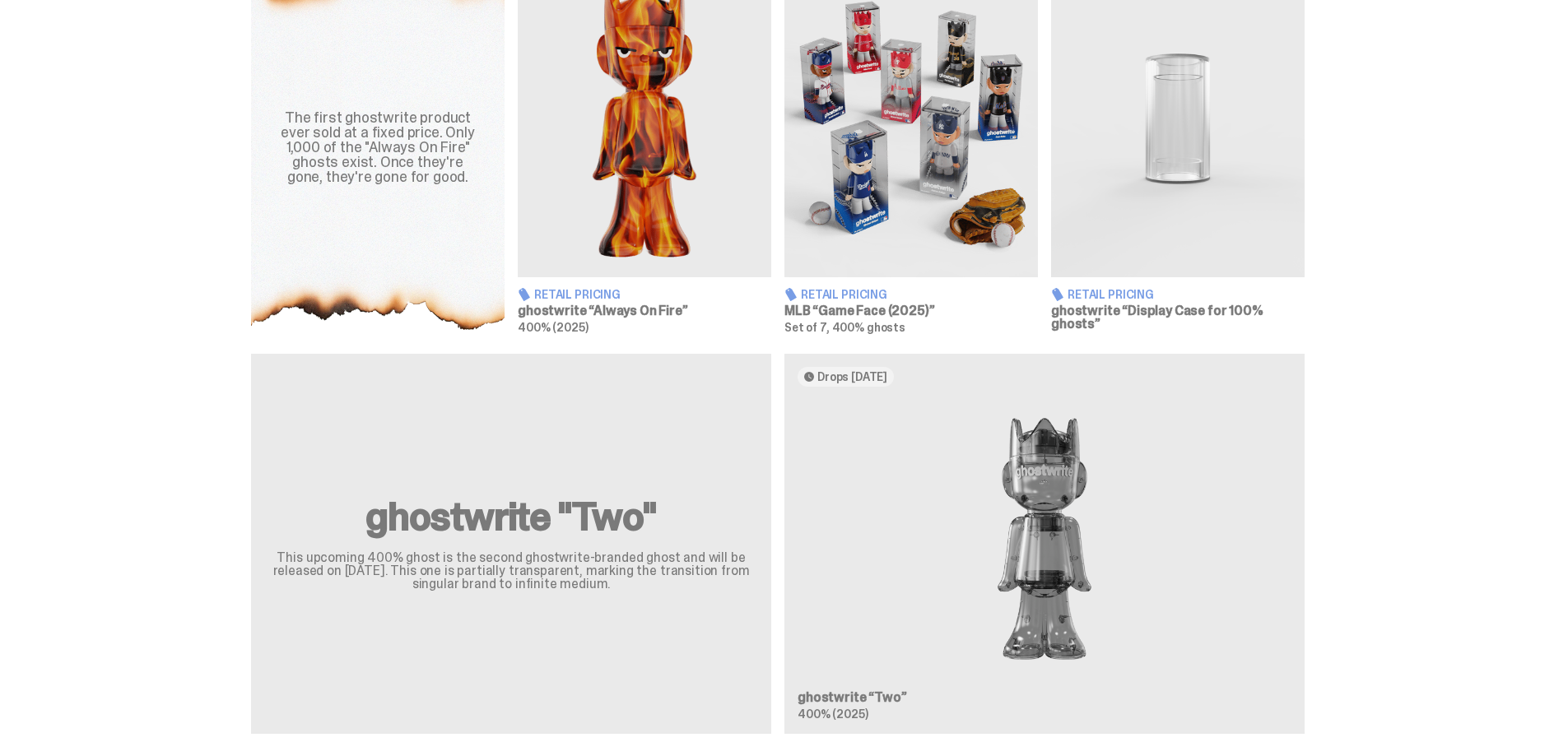
scroll to position [740, 0]
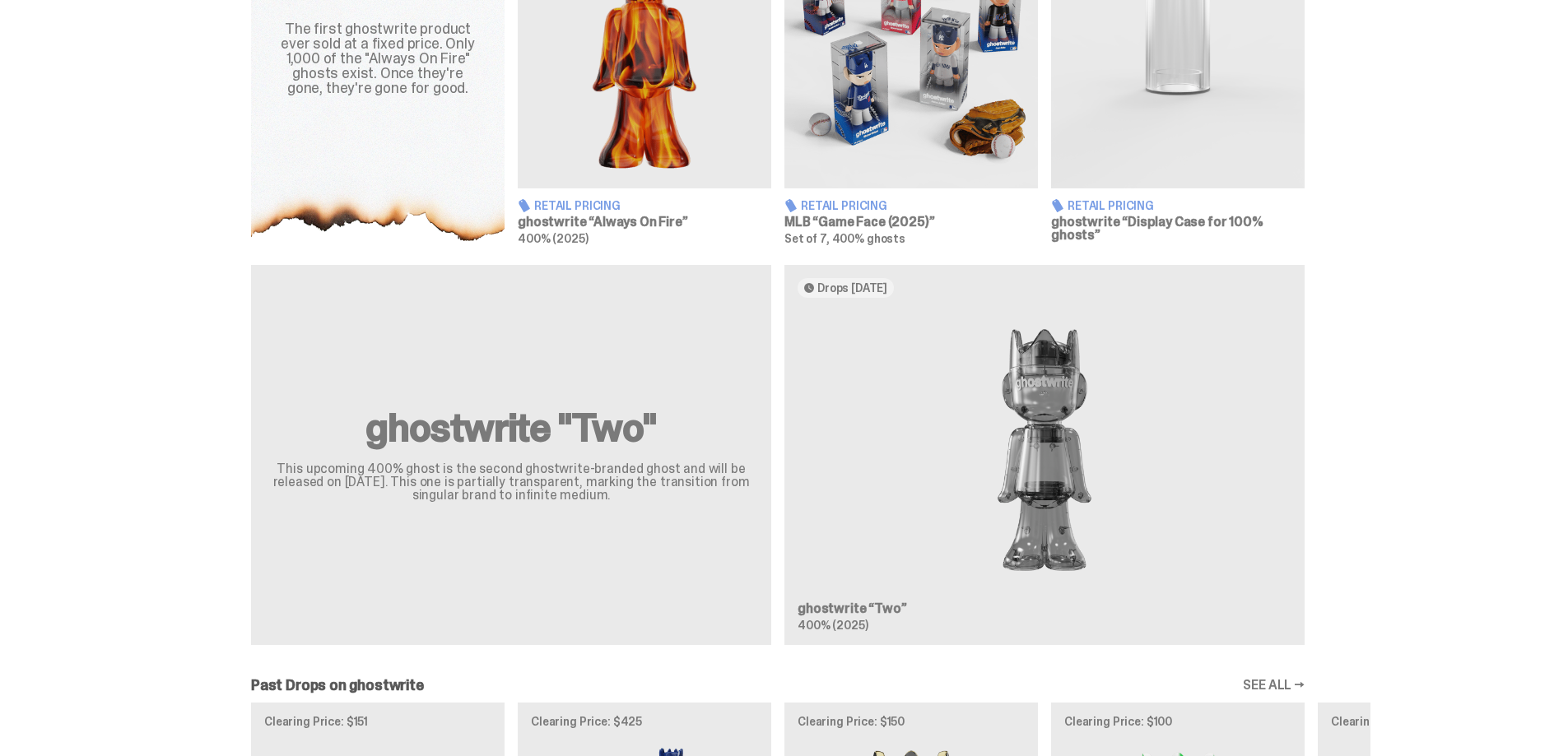
click at [1060, 400] on div "ghostwrite "Two" This upcoming 400% ghost is the second ghostwrite-branded ghos…" at bounding box center [777, 461] width 1185 height 393
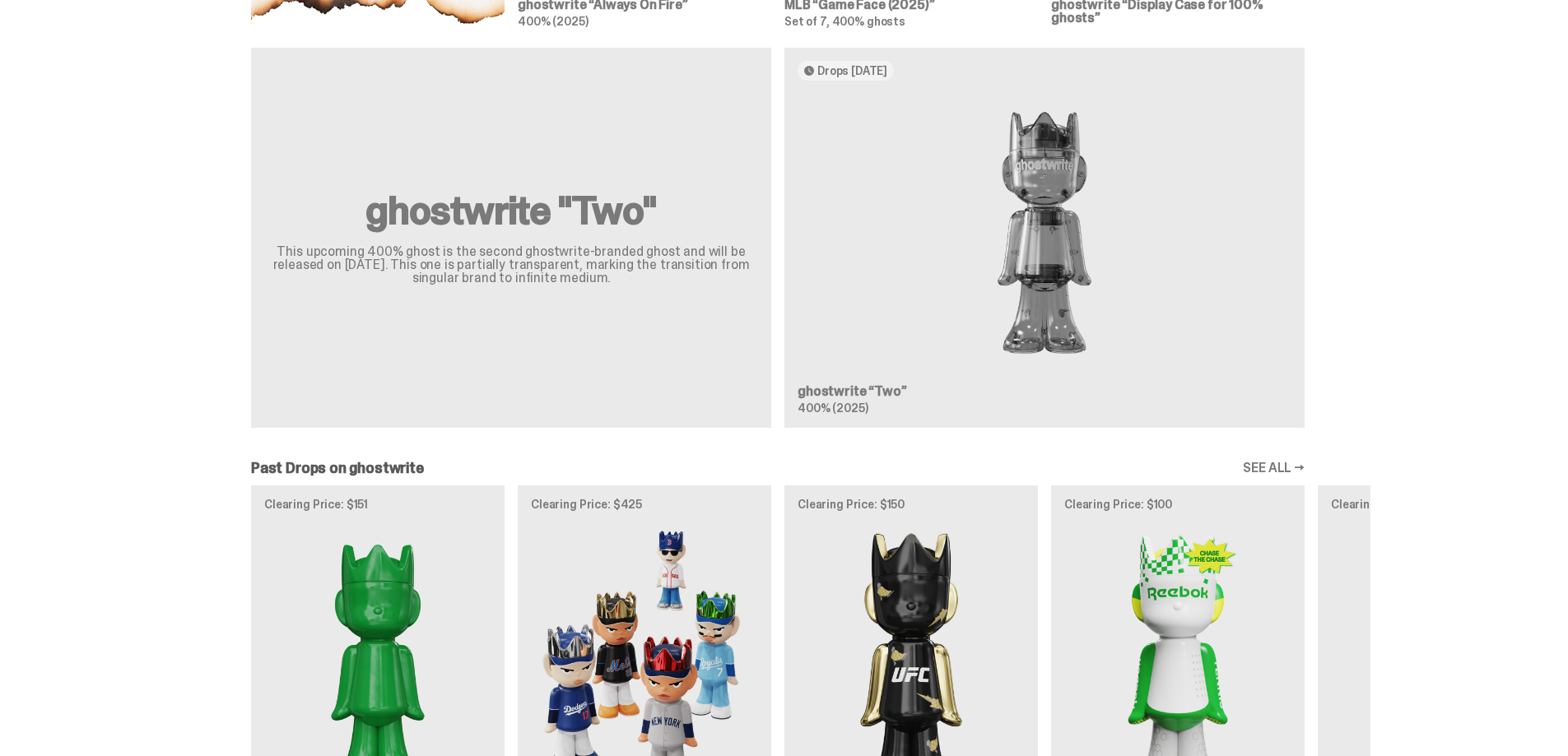
scroll to position [987, 0]
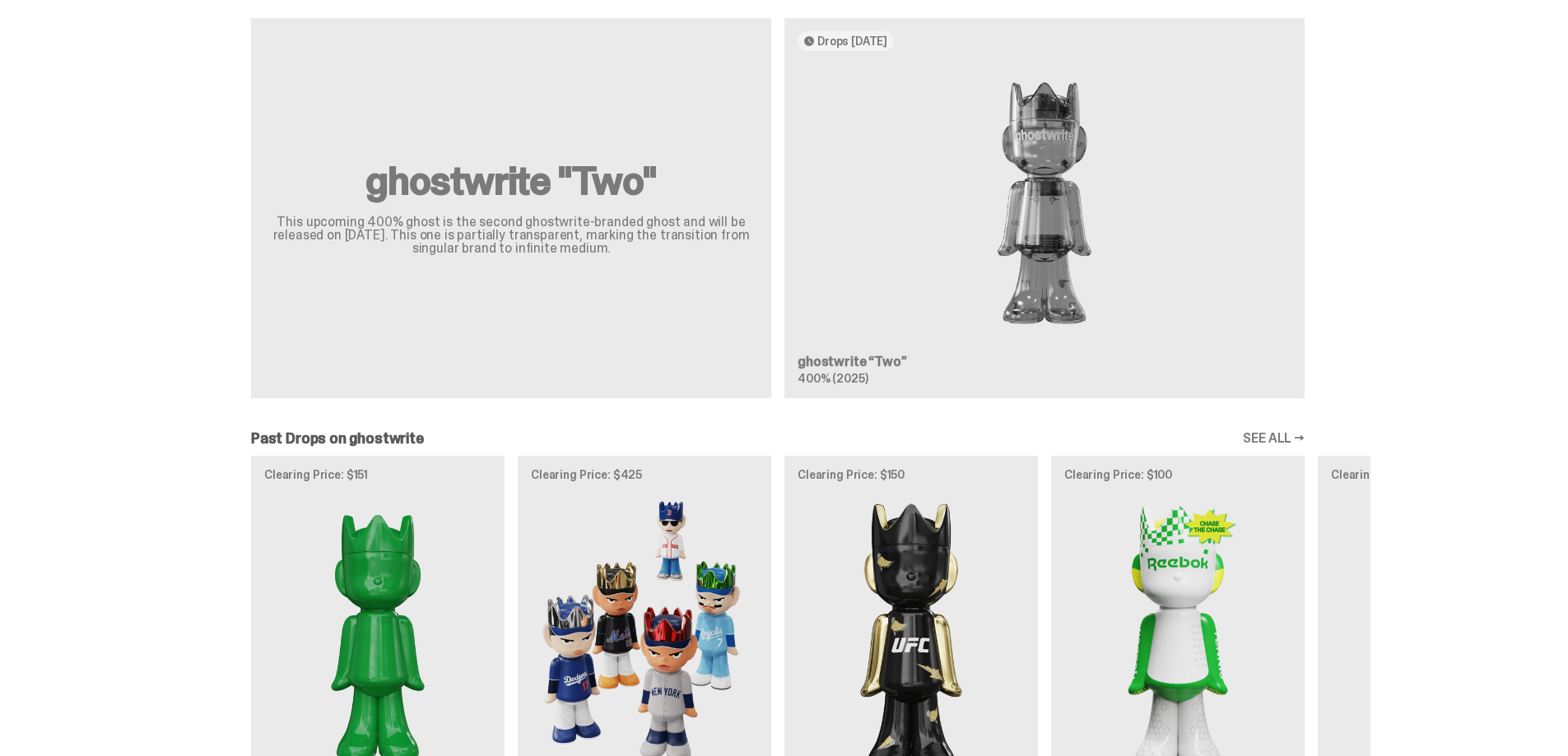
click at [872, 359] on div "ghostwrite "Two" This upcoming 400% ghost is the second ghostwrite-branded ghos…" at bounding box center [777, 214] width 1185 height 393
click at [819, 360] on div "ghostwrite "Two" This upcoming 400% ghost is the second ghostwrite-branded ghos…" at bounding box center [777, 214] width 1185 height 393
click at [817, 373] on div "ghostwrite "Two" This upcoming 400% ghost is the second ghostwrite-branded ghos…" at bounding box center [777, 214] width 1185 height 393
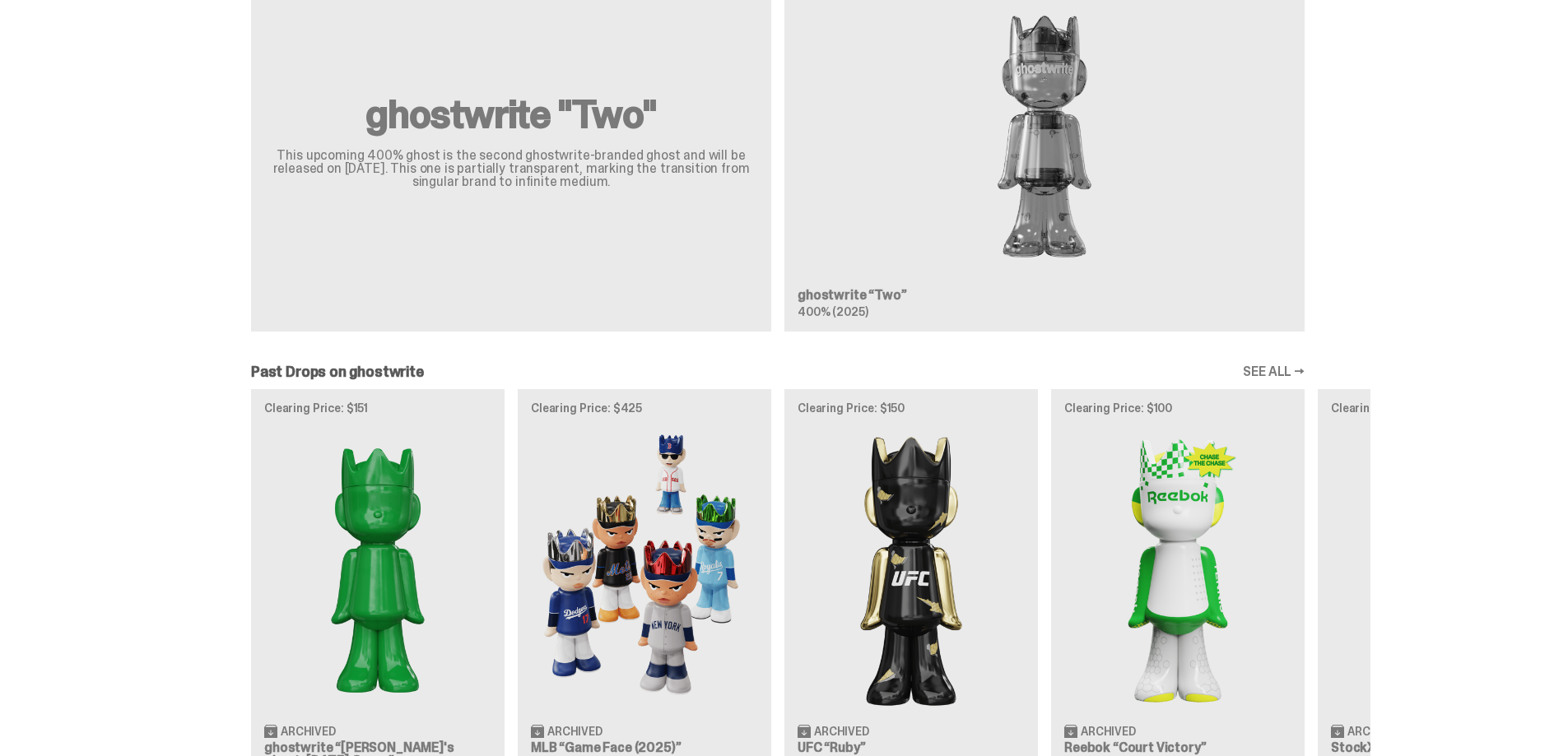
scroll to position [1152, 0]
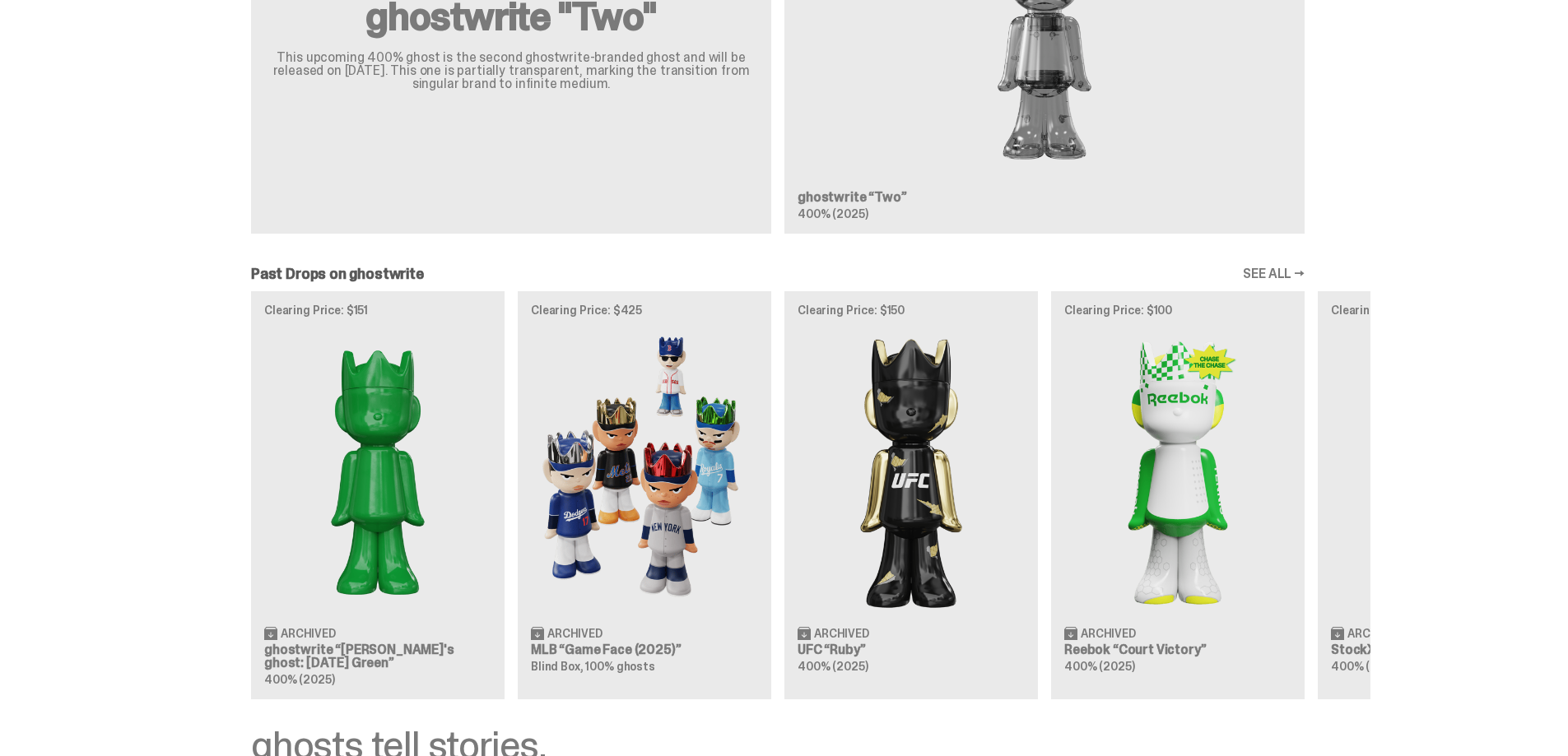
click at [371, 484] on div "Clearing Price: $151 Archived ghostwrite “[PERSON_NAME]'s ghost: [DATE] Green” …" at bounding box center [777, 495] width 1185 height 408
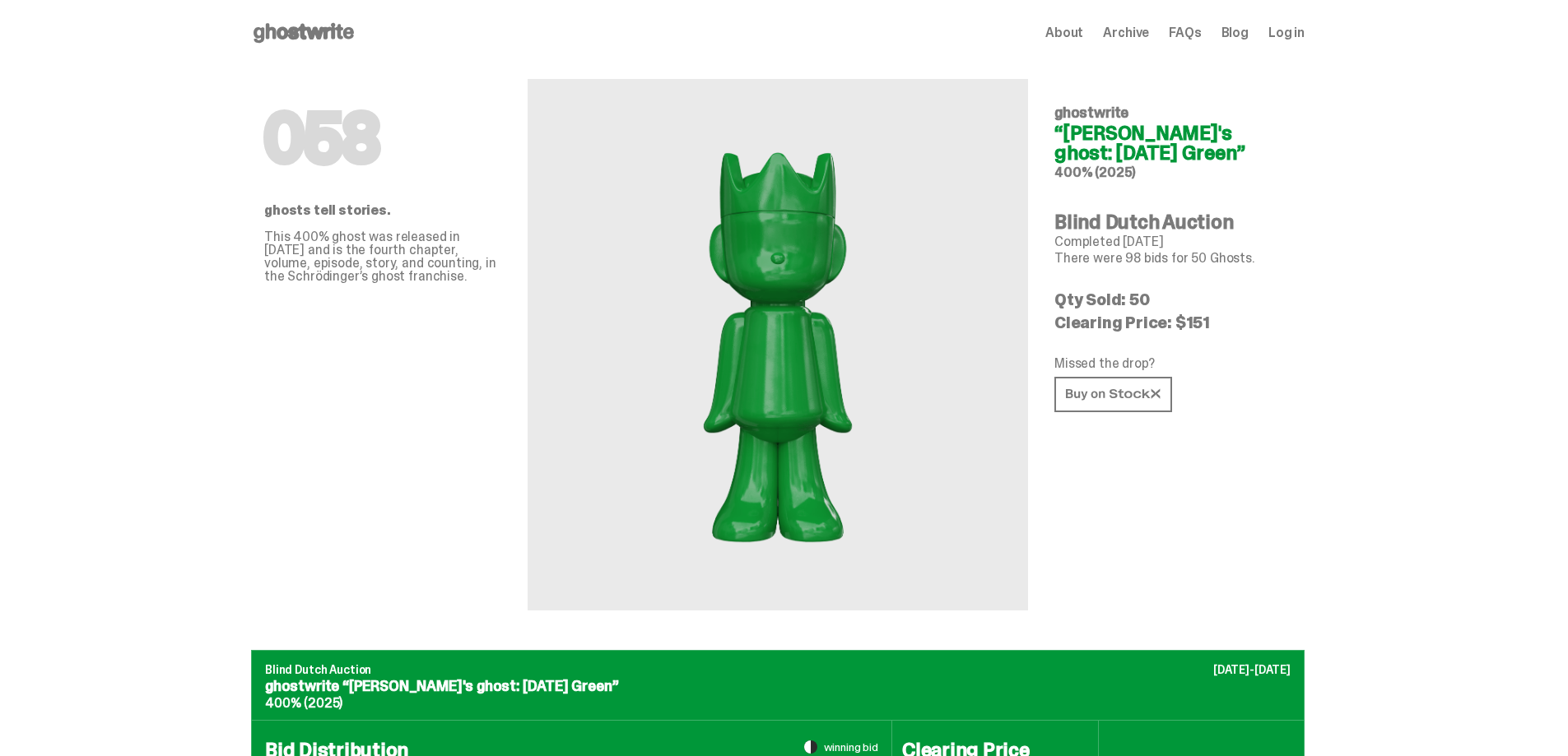
click at [1124, 145] on h4 "“Schrödinger's ghost: Sunday Green”" at bounding box center [1172, 143] width 237 height 40
click at [1114, 189] on div "058 ghostwrite “Schrödinger's ghost: Sunday Green” 400% (2025) Blind Dutch Auct…" at bounding box center [1172, 338] width 237 height 544
click at [758, 358] on img at bounding box center [778, 344] width 362 height 452
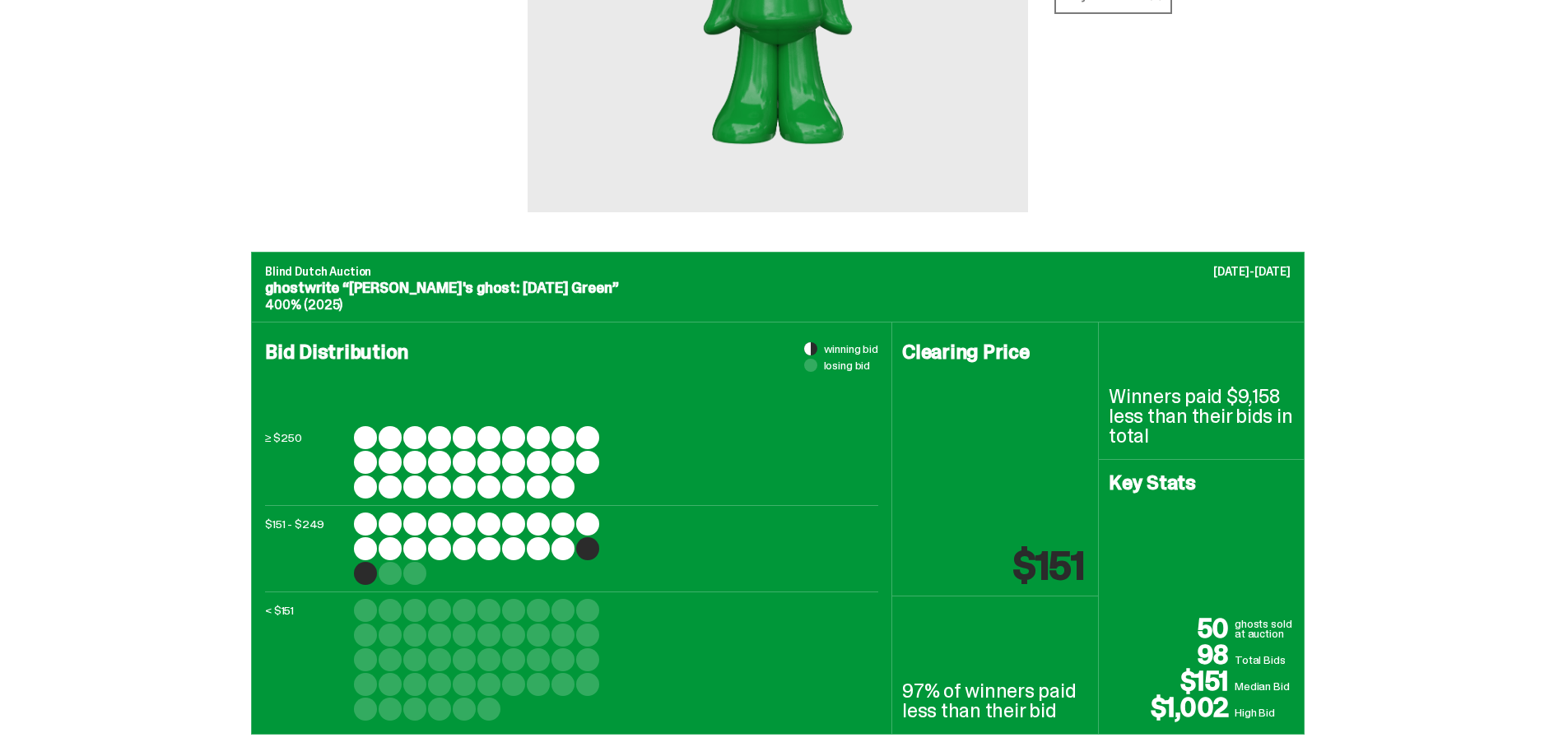
scroll to position [411, 0]
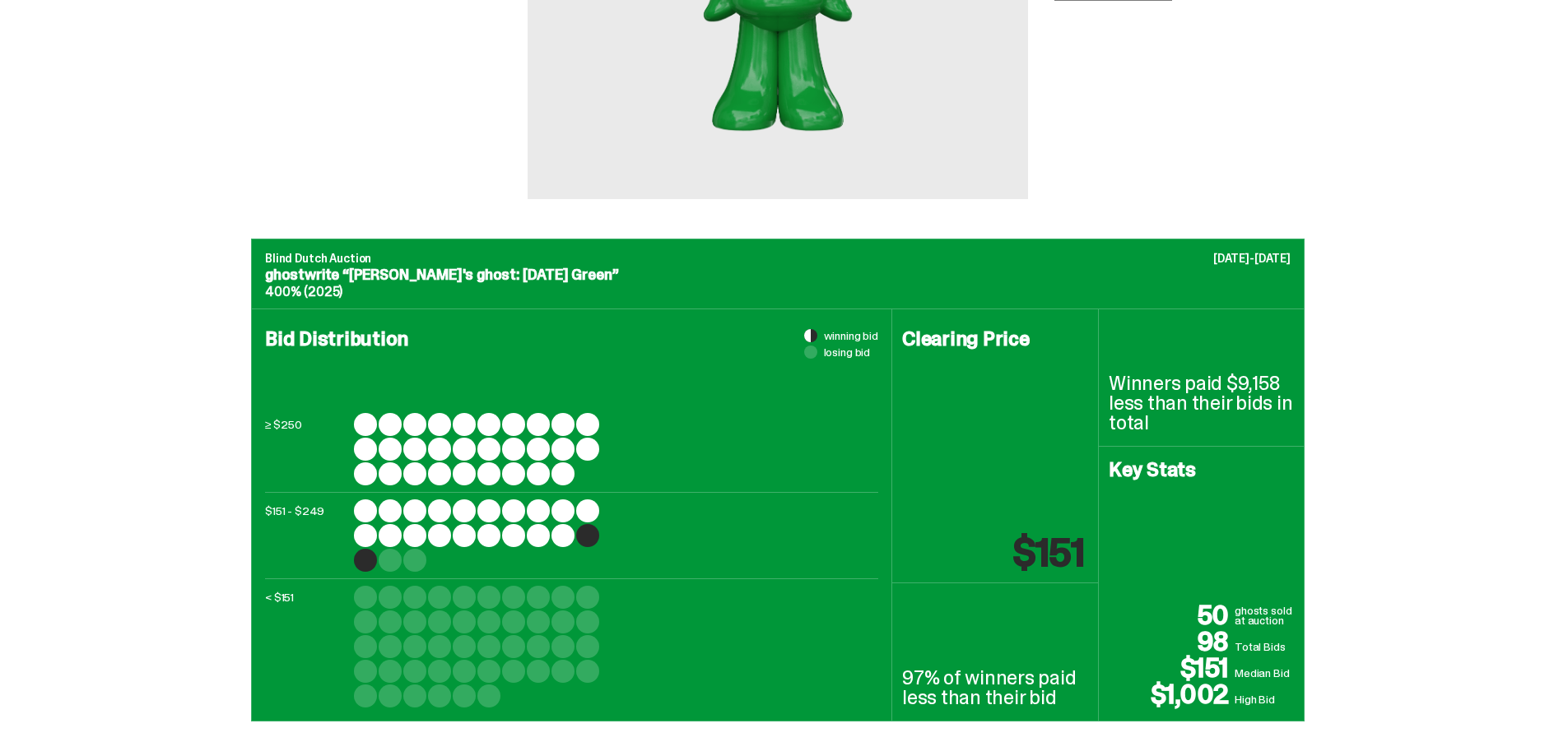
click at [591, 533] on div at bounding box center [588, 535] width 23 height 23
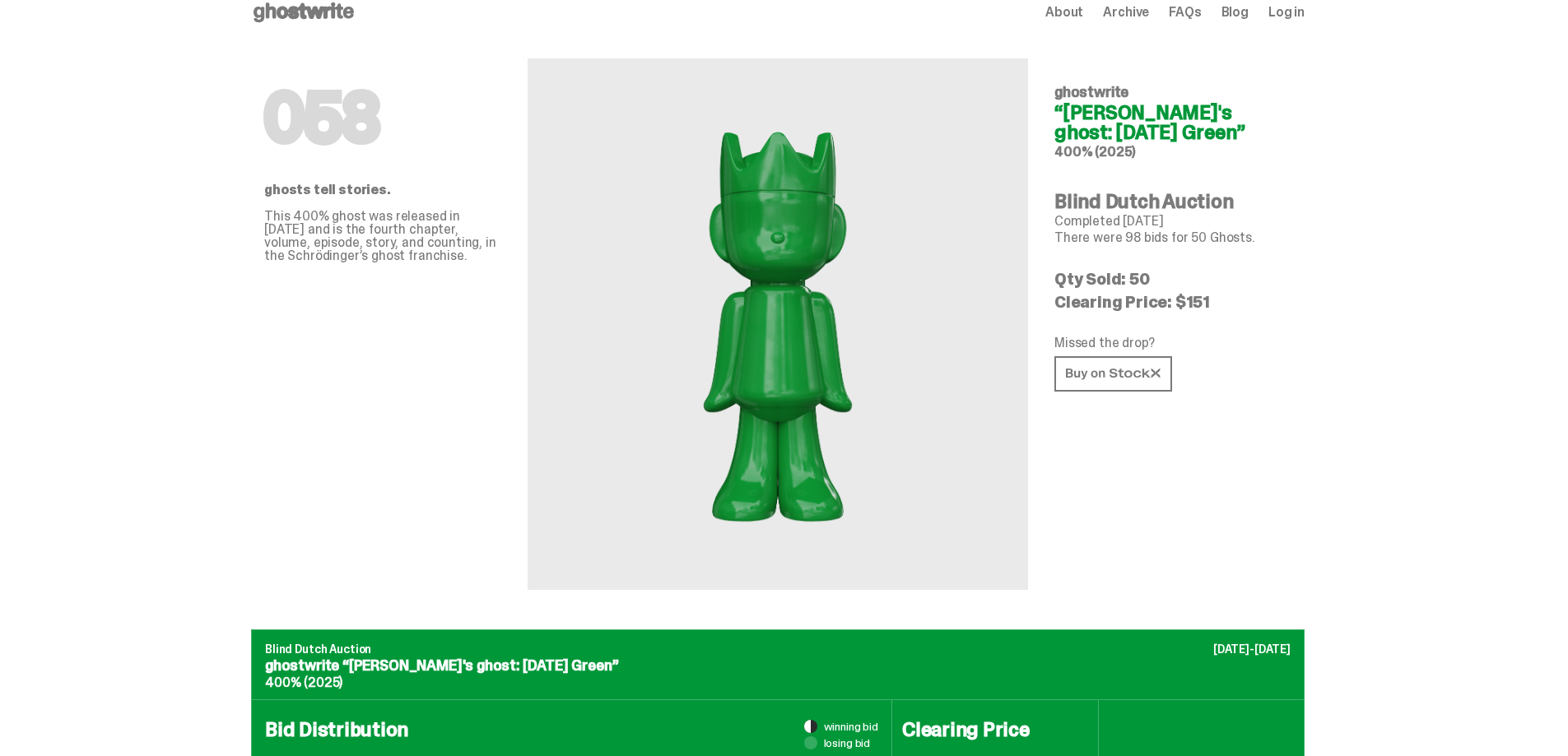
scroll to position [0, 0]
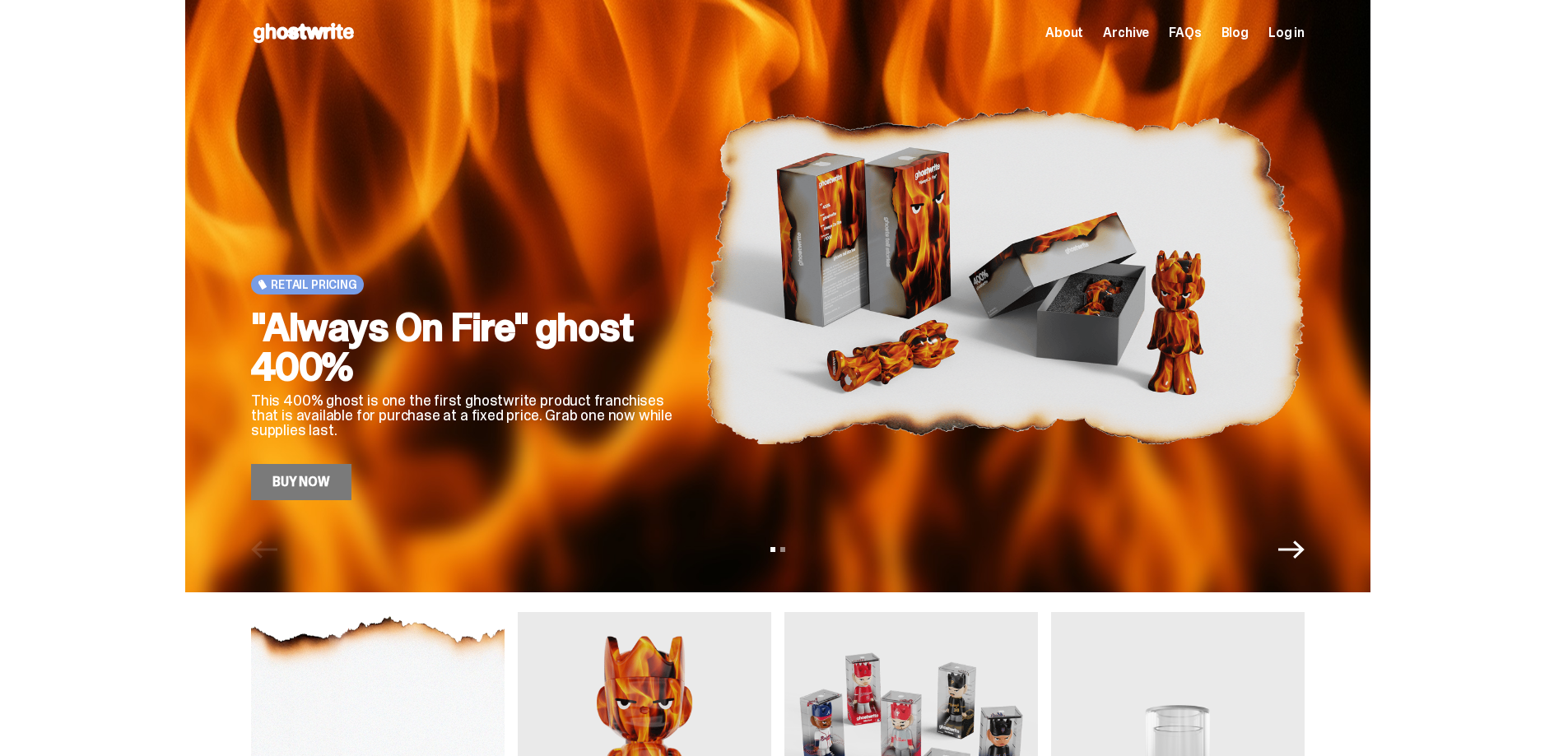
click at [1288, 563] on div "Retail Pricing "Always On Fire" ghost 400% This 400% ghost is one the first gho…" at bounding box center [777, 296] width 1185 height 592
click at [1304, 553] on icon "Next" at bounding box center [1290, 550] width 26 height 18
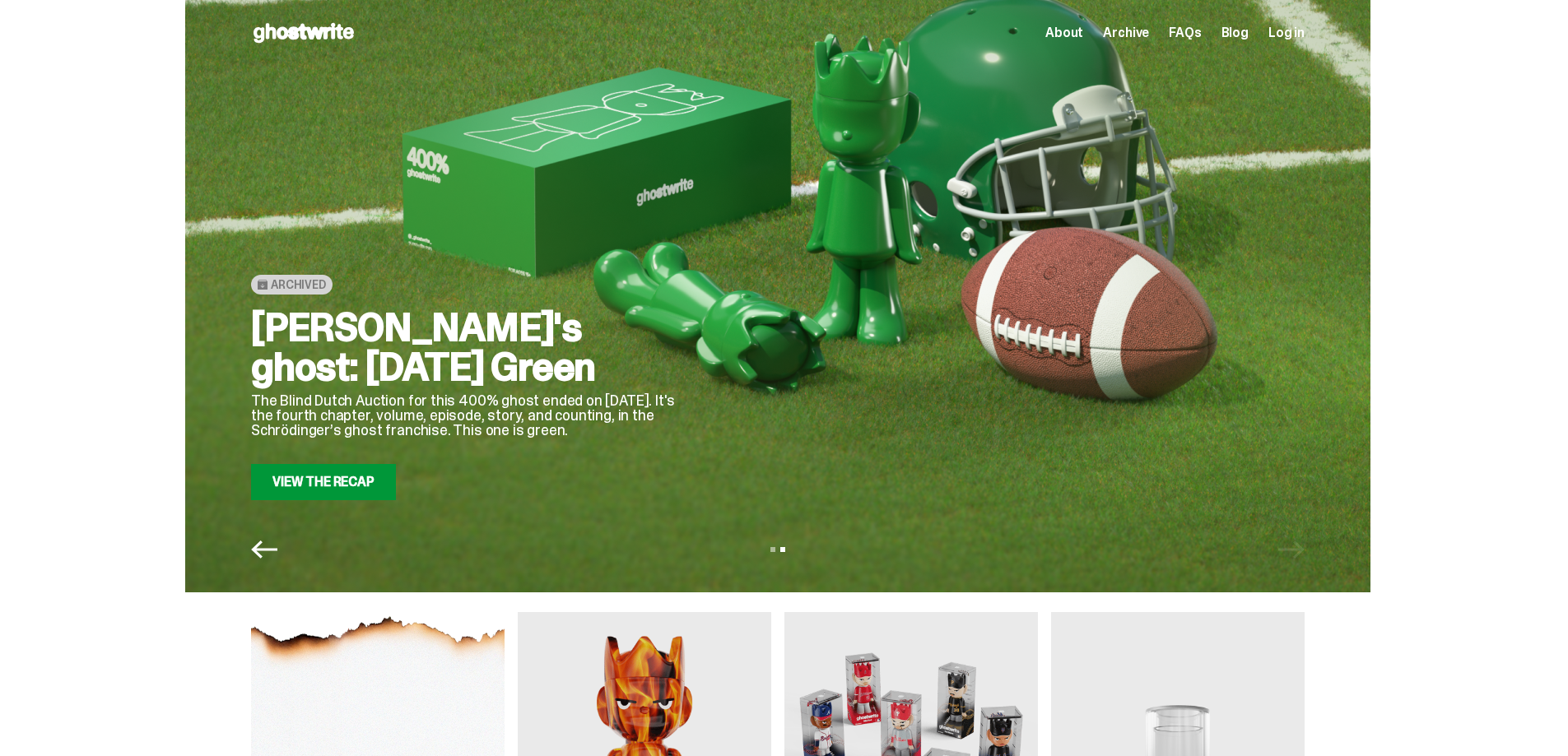
click at [1304, 553] on div "View slide 1 View slide 2" at bounding box center [777, 549] width 1185 height 26
click at [317, 481] on link "View the Recap" at bounding box center [323, 482] width 145 height 36
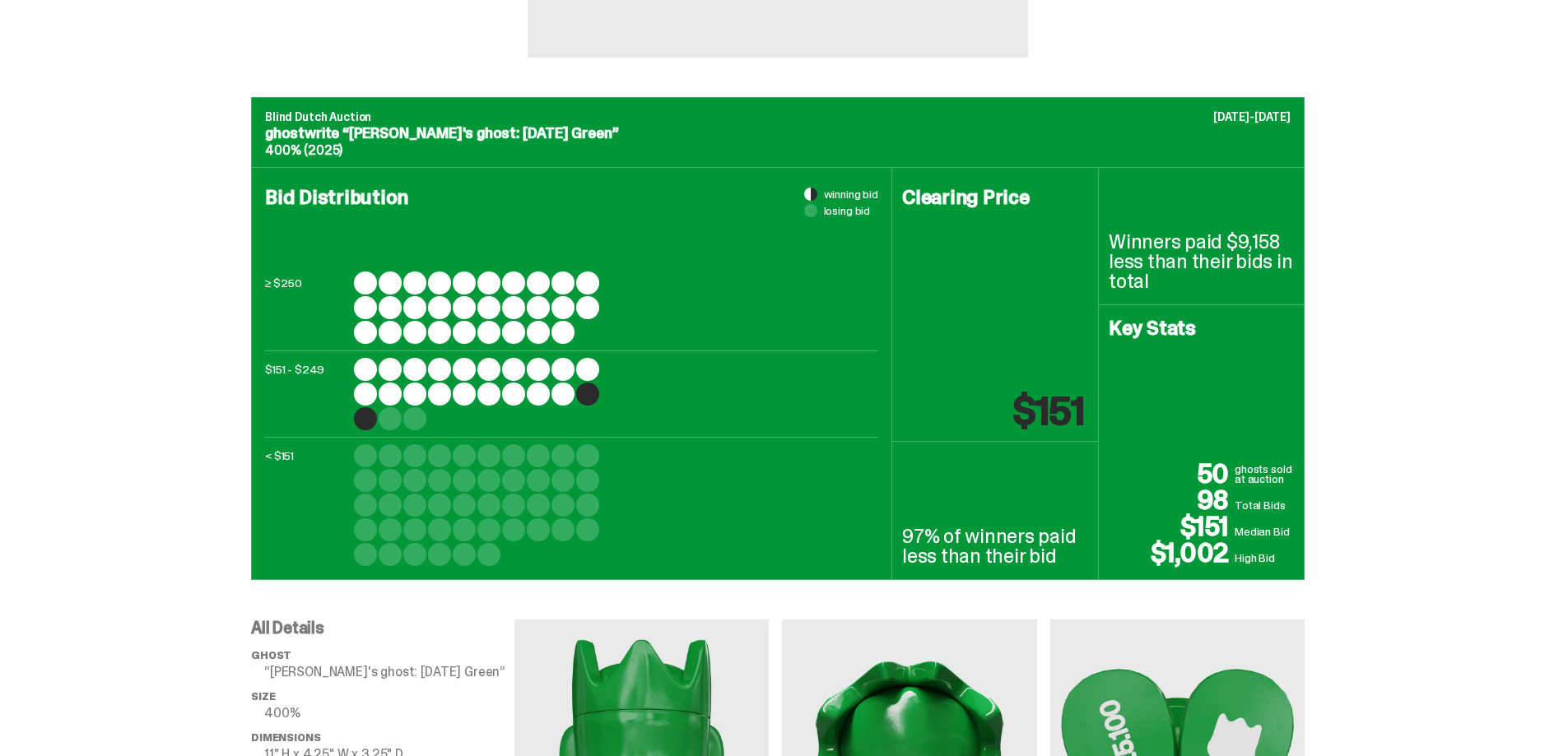
scroll to position [551, 0]
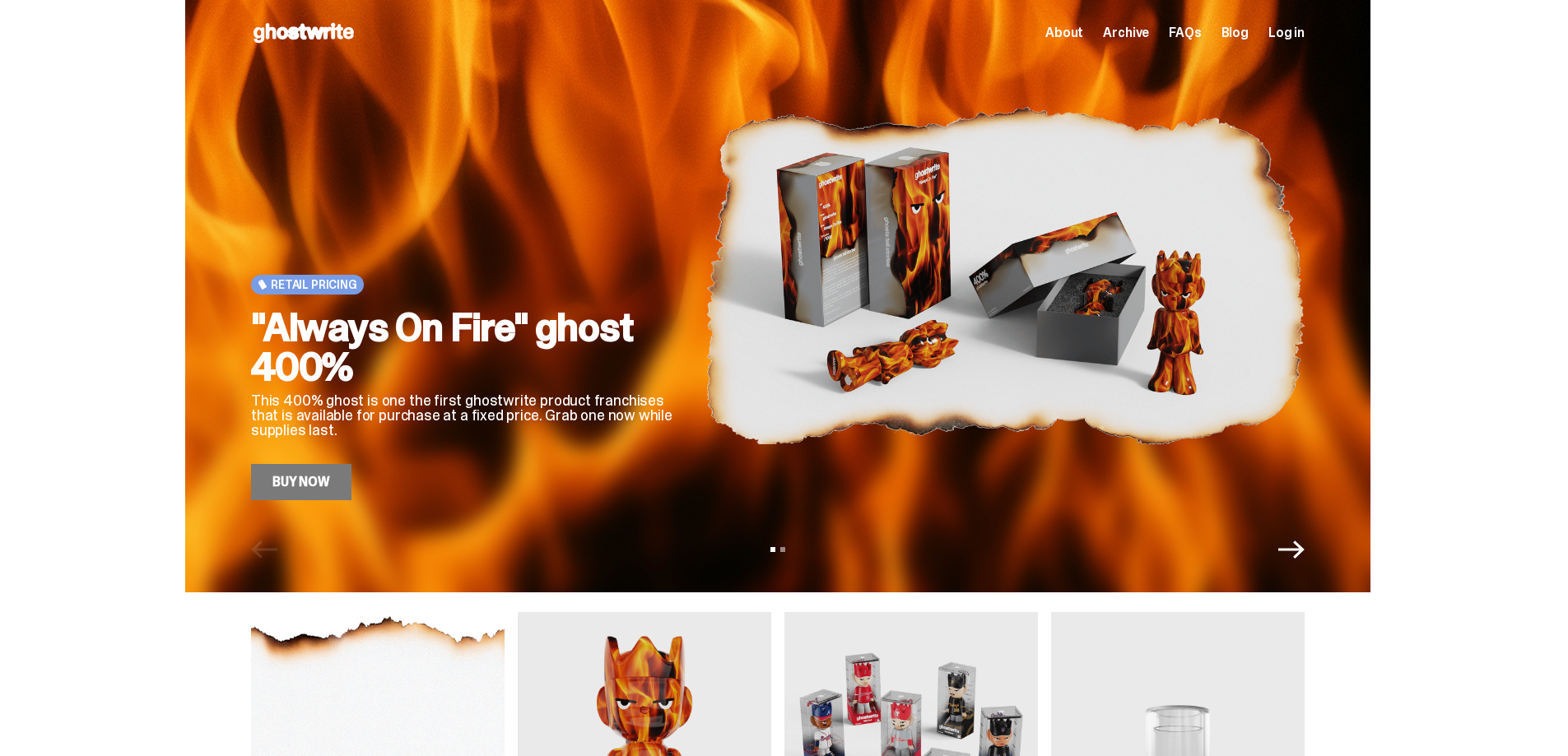
click at [1076, 32] on span "About" at bounding box center [1064, 32] width 38 height 14
